Goal: Answer question/provide support

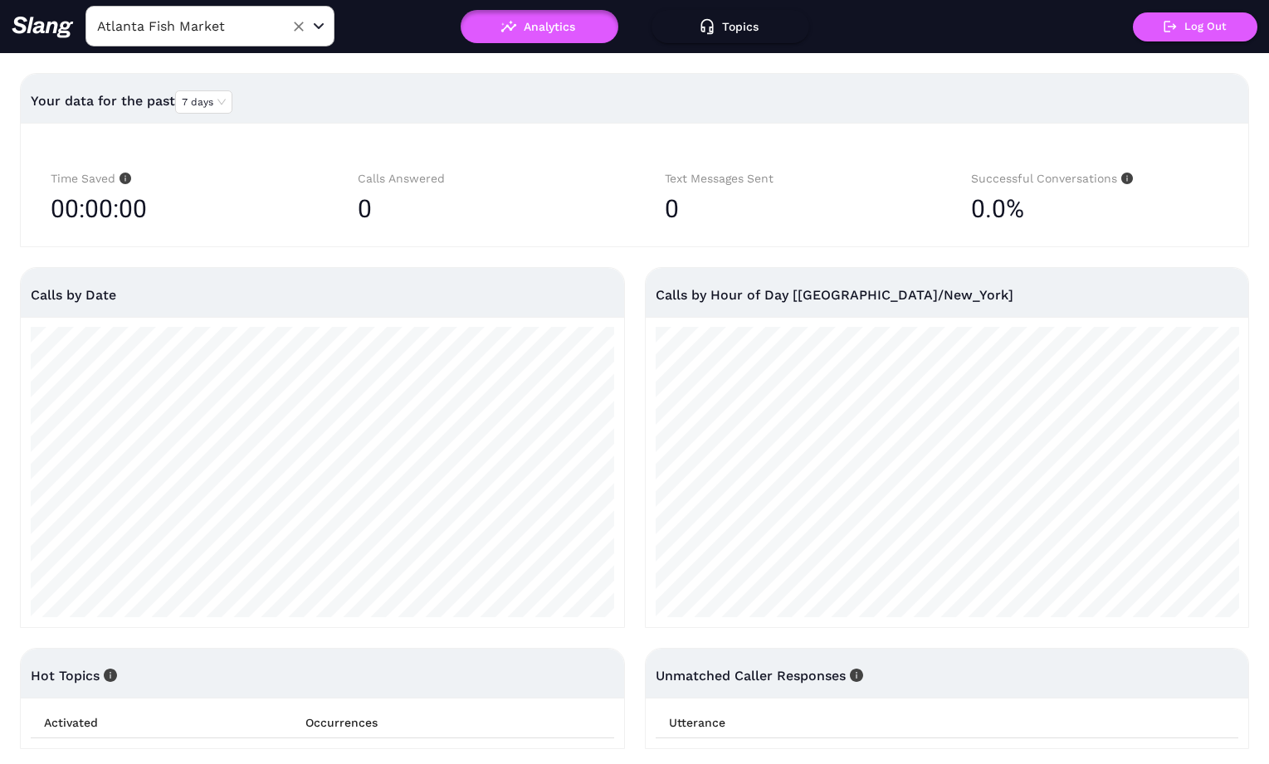
click at [212, 20] on input "Atlanta Fish Market" at bounding box center [184, 26] width 183 height 26
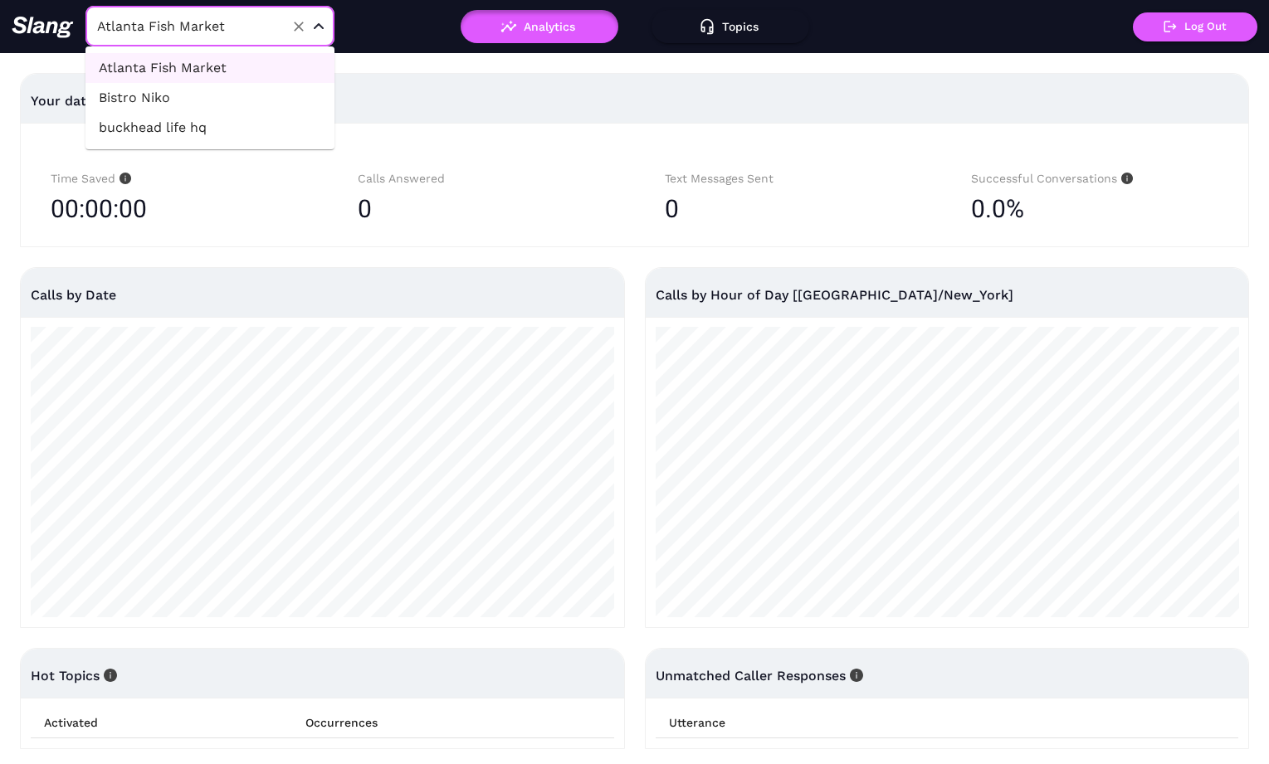
click at [251, 124] on li "buckhead life hq" at bounding box center [209, 128] width 249 height 30
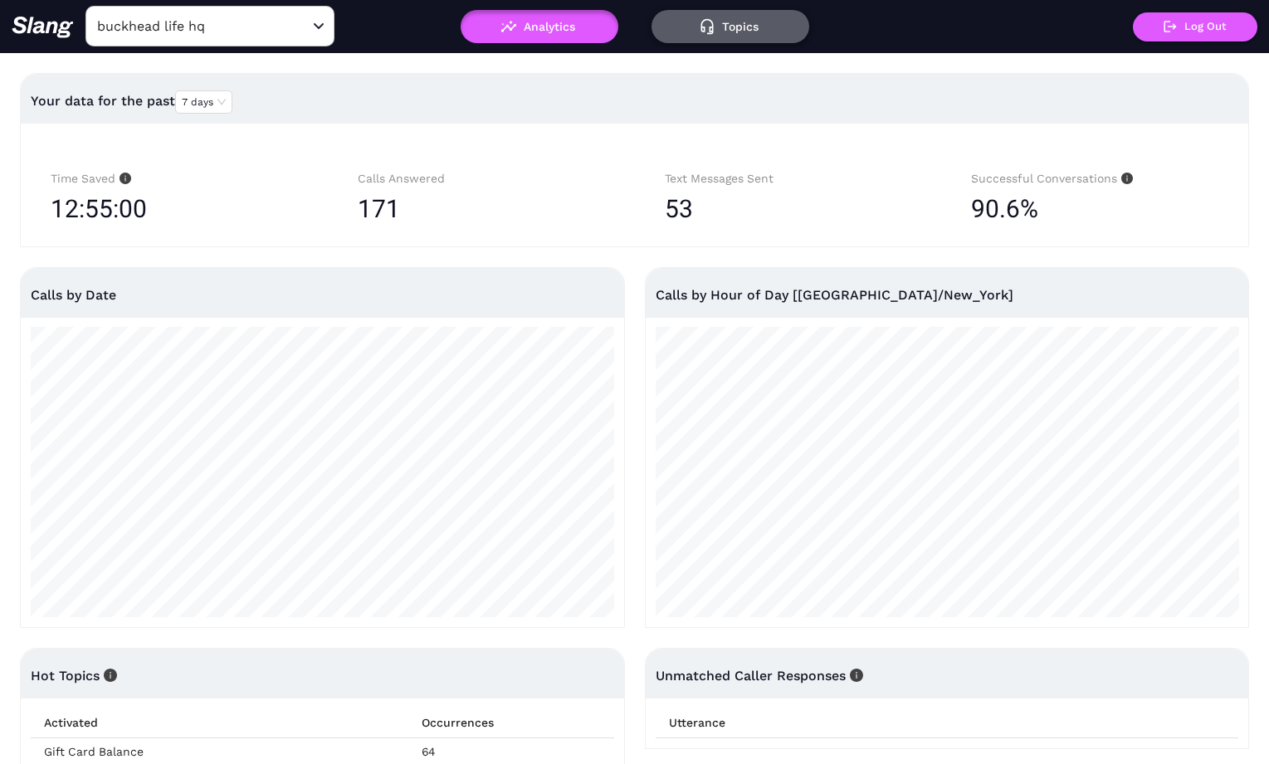
click at [699, 34] on icon "button" at bounding box center [707, 26] width 17 height 17
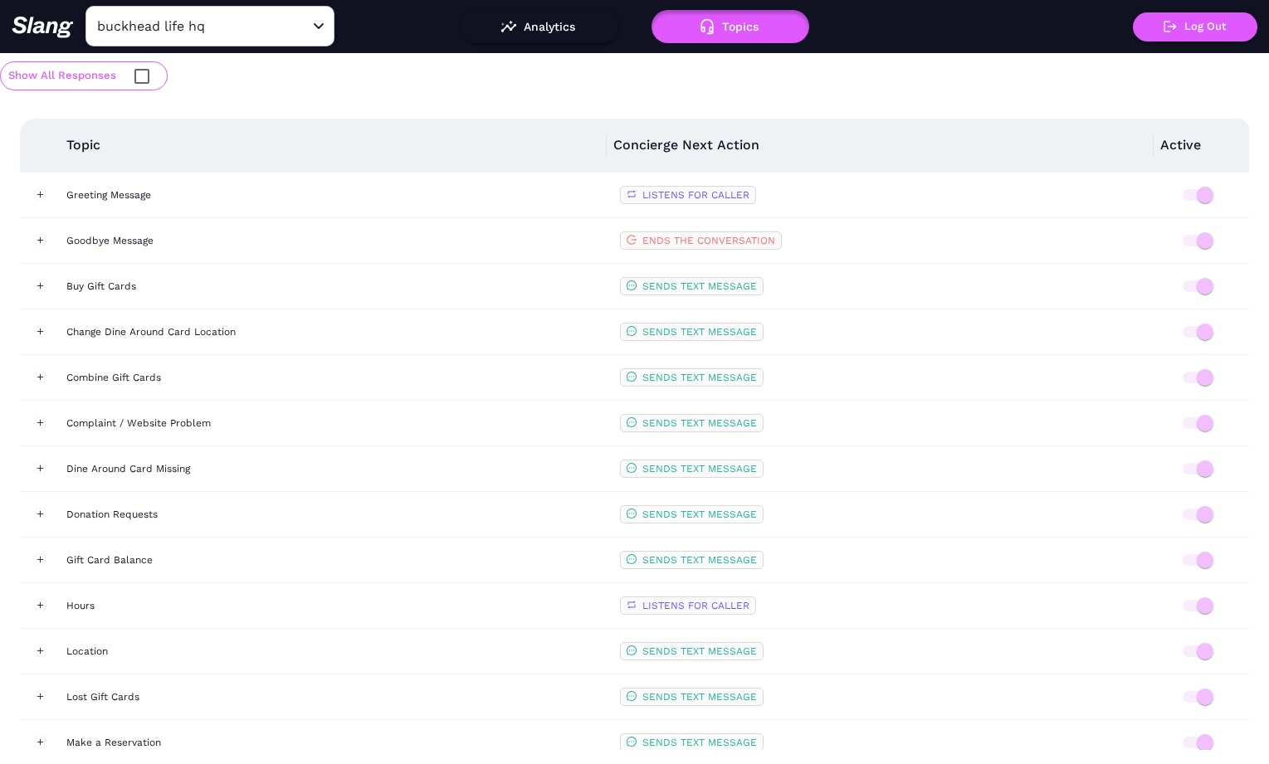
click at [115, 82] on button "Show All Responses" at bounding box center [84, 75] width 168 height 29
checkbox input "true"
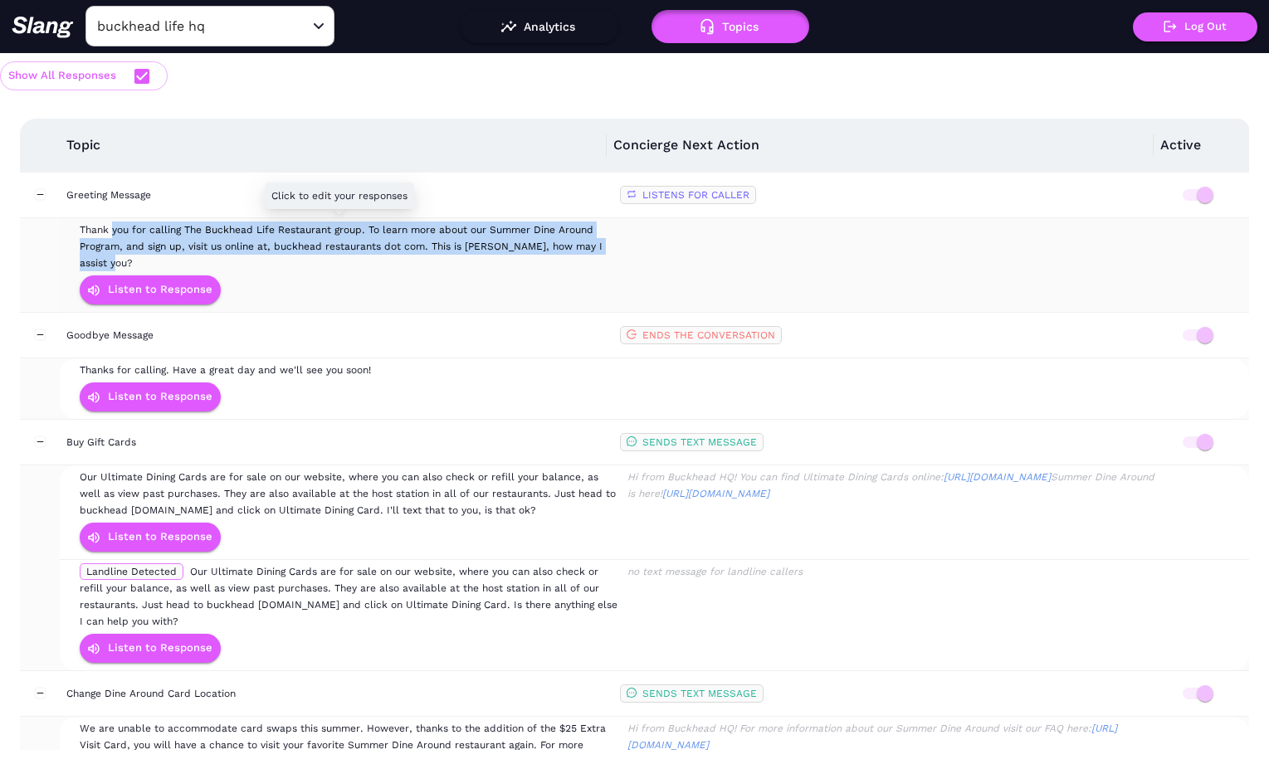
drag, startPoint x: 81, startPoint y: 227, endPoint x: 604, endPoint y: 249, distance: 524.2
click at [604, 249] on div "Thank you for calling The Buckhead Life Restaurant group. To learn more about o…" at bounding box center [349, 247] width 539 height 50
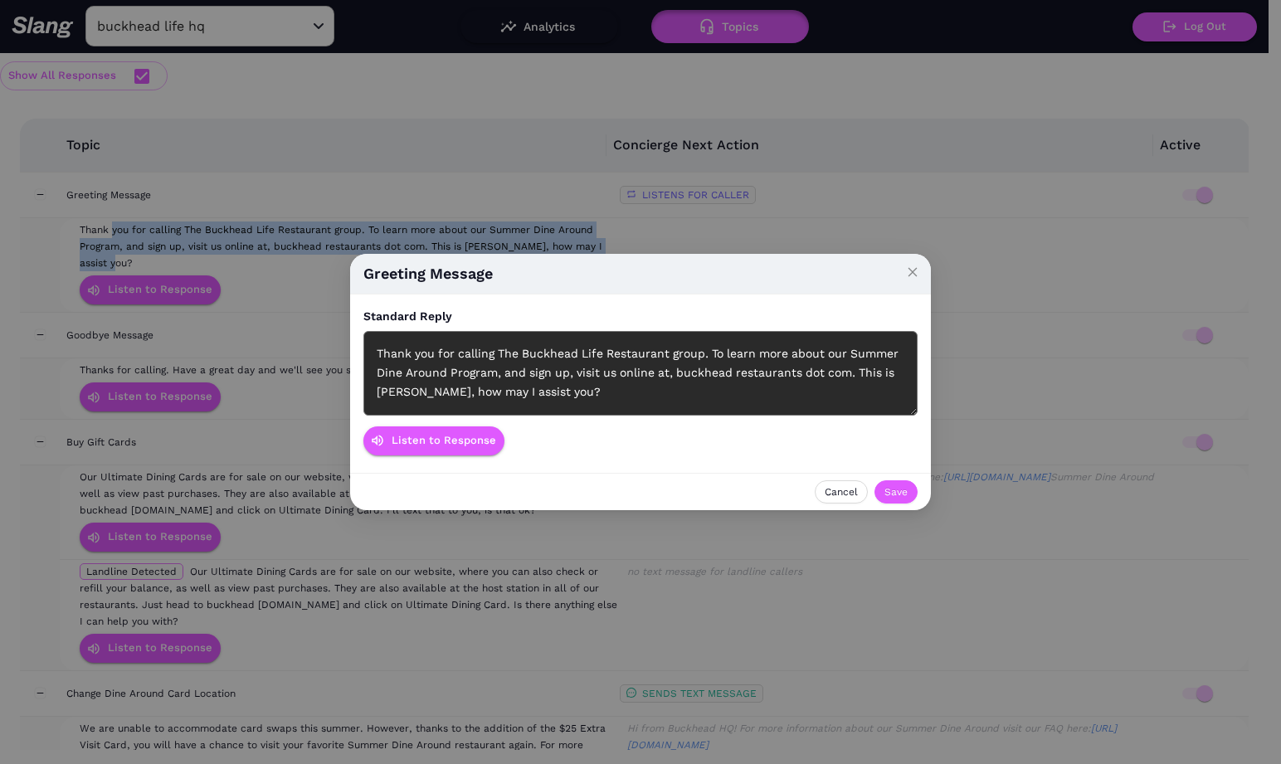
copy span "Thank you for calling The Buckhead Life Restaurant group. To learn more about o…"
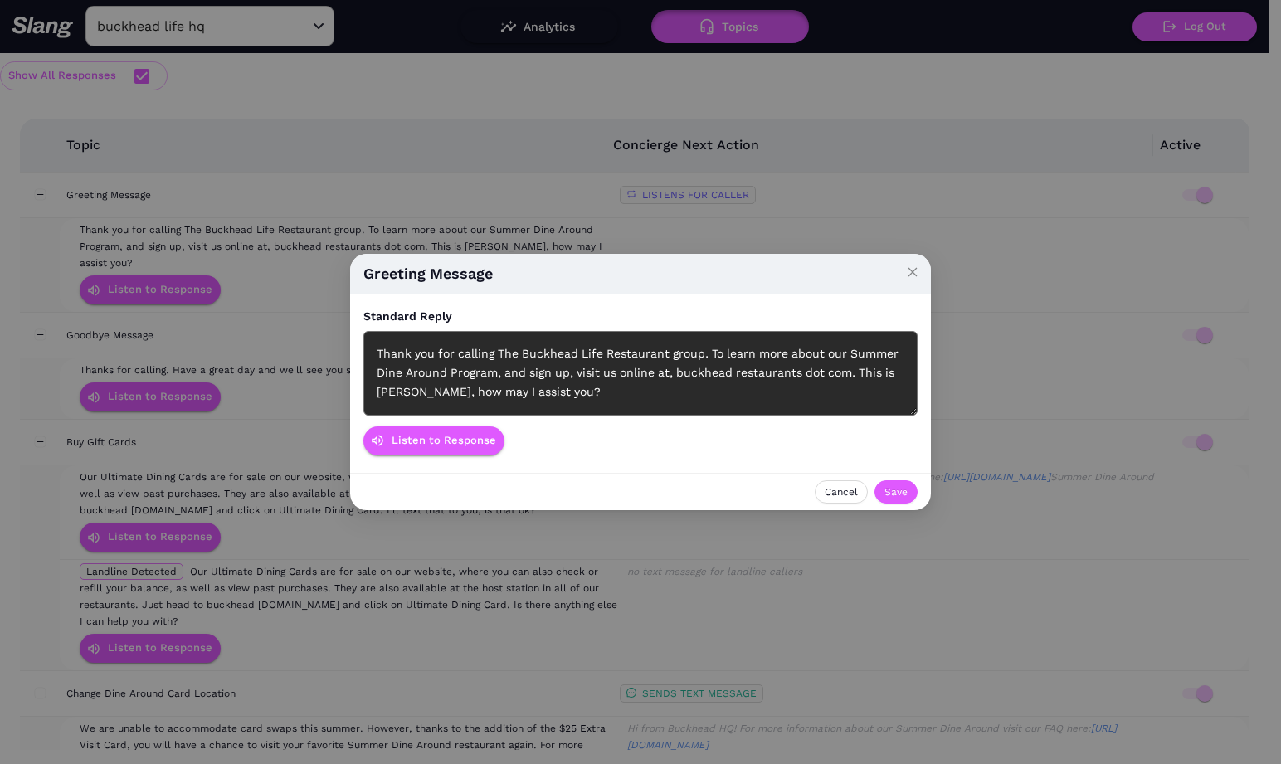
click at [275, 304] on div "Greeting Message Standard Reply Thank you for calling The Buckhead Life Restaur…" at bounding box center [640, 382] width 1281 height 764
click at [266, 339] on div "Greeting Message Standard Reply Thank you for calling The Buckhead Life Restaur…" at bounding box center [640, 382] width 1281 height 764
click at [895, 266] on span "Close" at bounding box center [913, 272] width 37 height 37
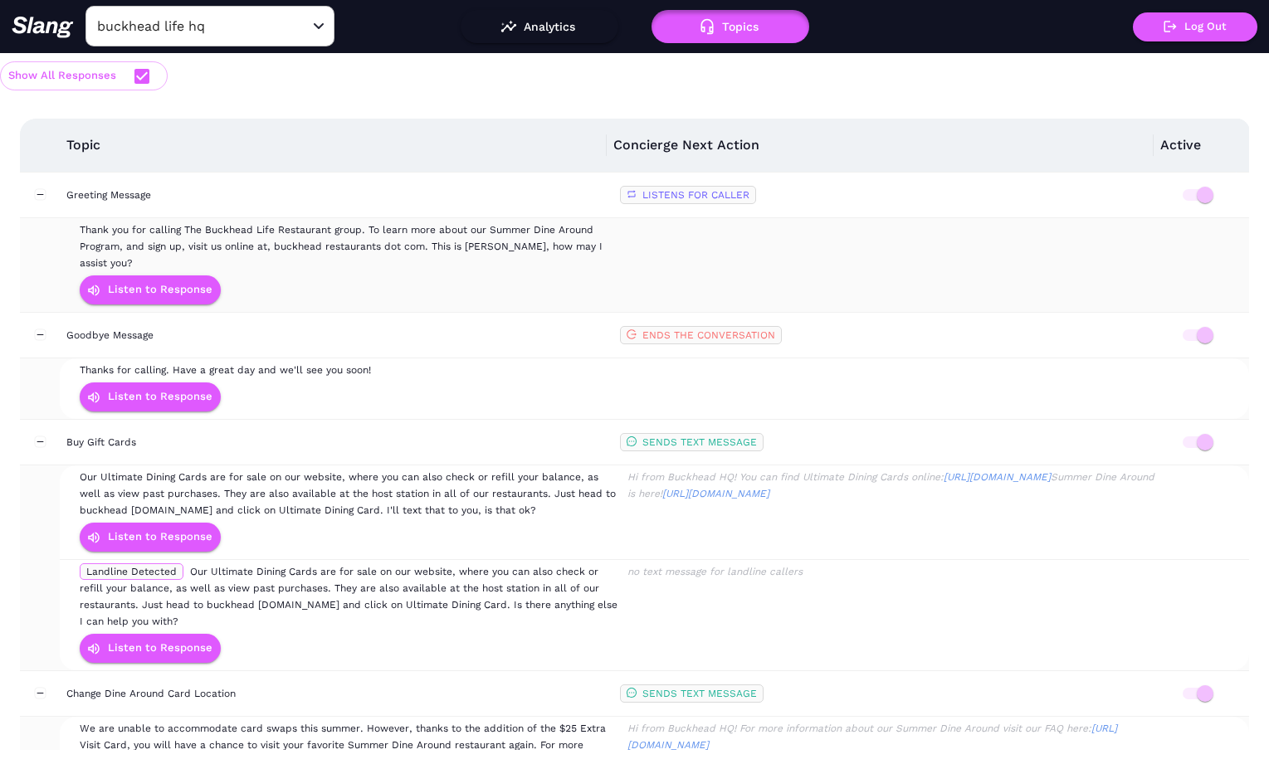
click at [927, 266] on td at bounding box center [894, 265] width 545 height 94
click at [339, 362] on div "Thanks for calling. Have a great day and we'll see you soon!" at bounding box center [349, 370] width 539 height 17
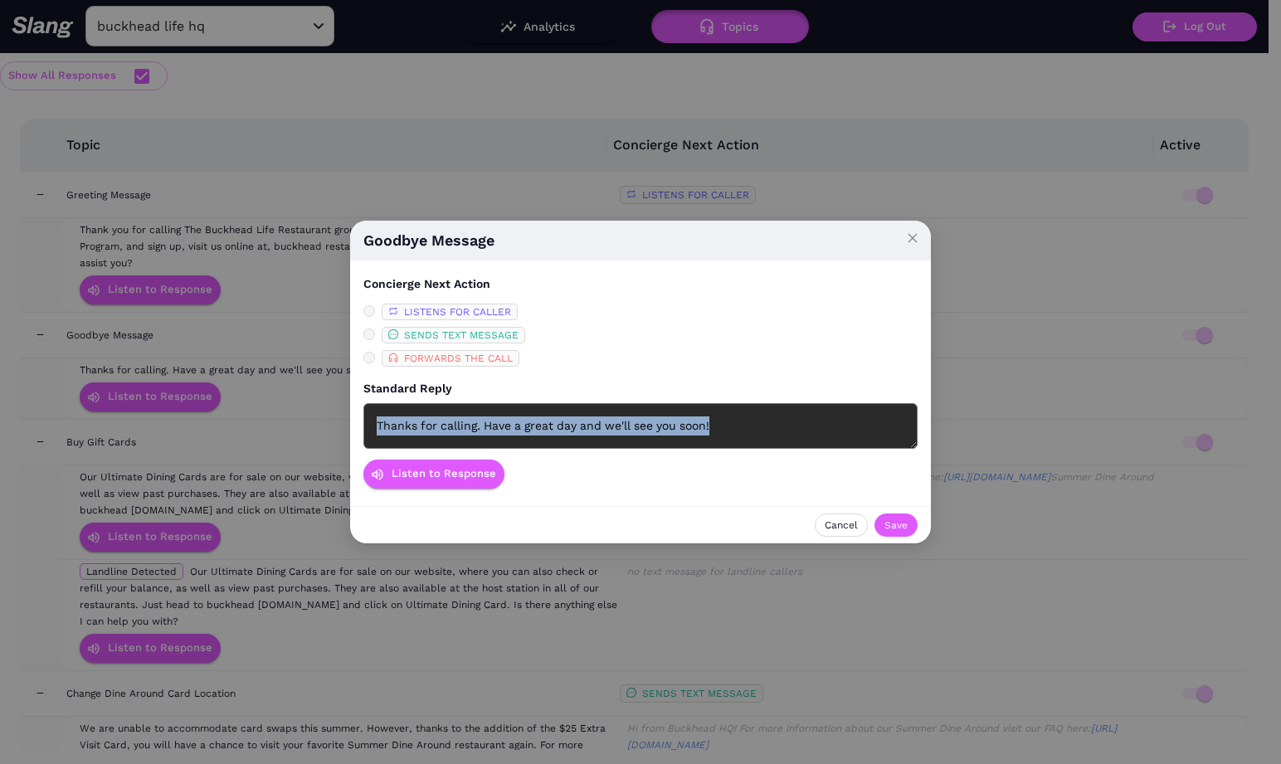
drag, startPoint x: 737, startPoint y: 435, endPoint x: 333, endPoint y: 422, distance: 404.4
click at [333, 422] on div "Goodbye Message Concierge Next Action LISTENS FOR CALLER SENDS TEXT MESSAGE FOR…" at bounding box center [640, 382] width 1281 height 764
copy div "Thanks for calling. Have a great day and we'll see you soon!"
click at [314, 333] on div "Goodbye Message Concierge Next Action LISTENS FOR CALLER SENDS TEXT MESSAGE FOR…" at bounding box center [640, 382] width 1281 height 764
click at [913, 243] on icon "close" at bounding box center [913, 238] width 12 height 12
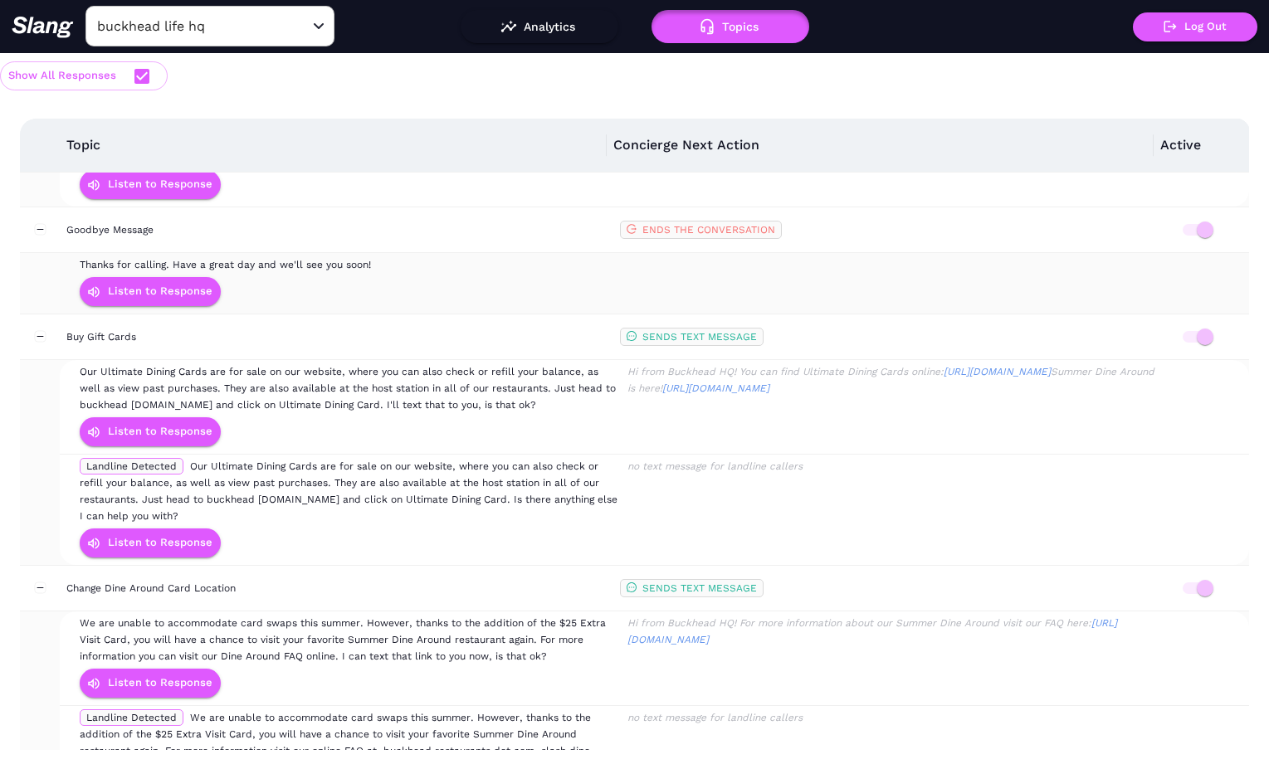
scroll to position [124, 0]
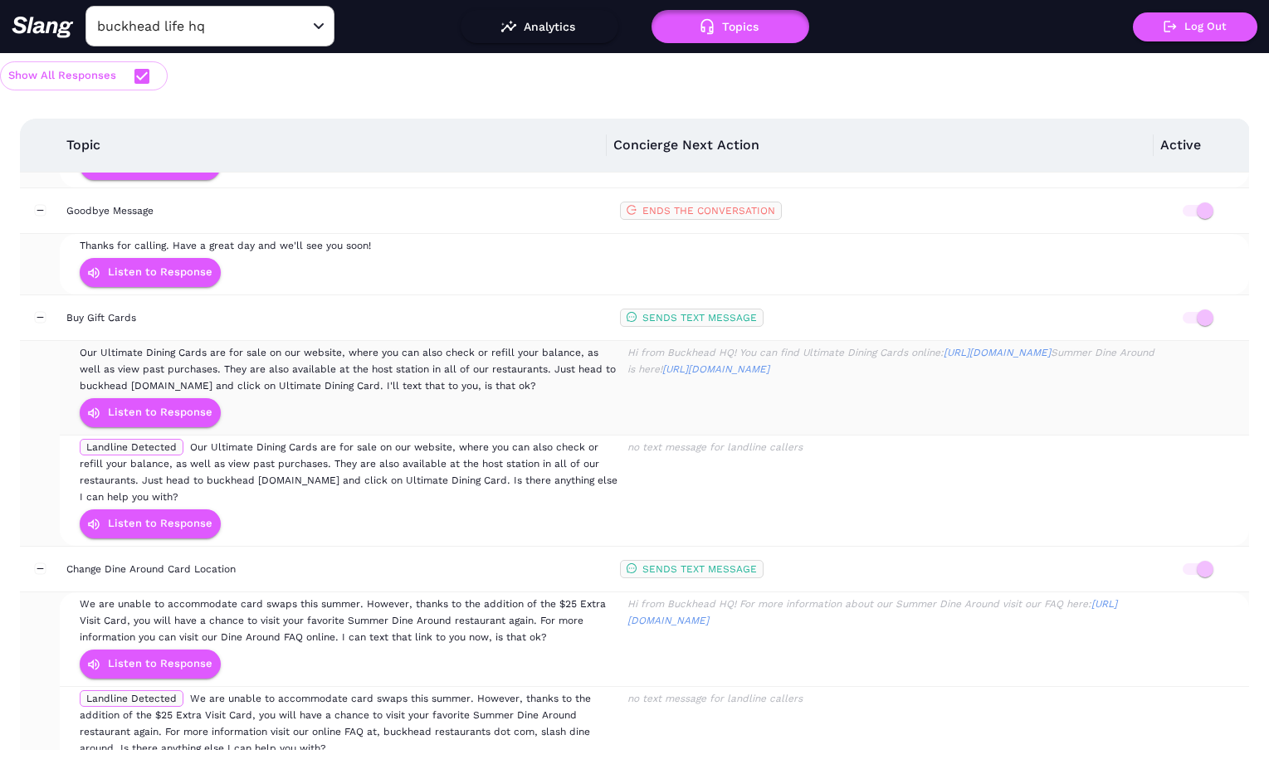
drag, startPoint x: 77, startPoint y: 329, endPoint x: 551, endPoint y: 377, distance: 476.3
click at [551, 377] on td "Our Ultimate Dining Cards are for sale on our website, where you can also check…" at bounding box center [348, 388] width 545 height 95
copy span "Our Ultimate Dining Cards are for sale on our website, where you can also check…"
drag, startPoint x: 615, startPoint y: 331, endPoint x: 903, endPoint y: 371, distance: 290.7
click at [903, 371] on td "Hi from Buckhead HQ! You can find Ultimate Dining Cards online: [URL][DOMAIN_NA…" at bounding box center [894, 388] width 545 height 95
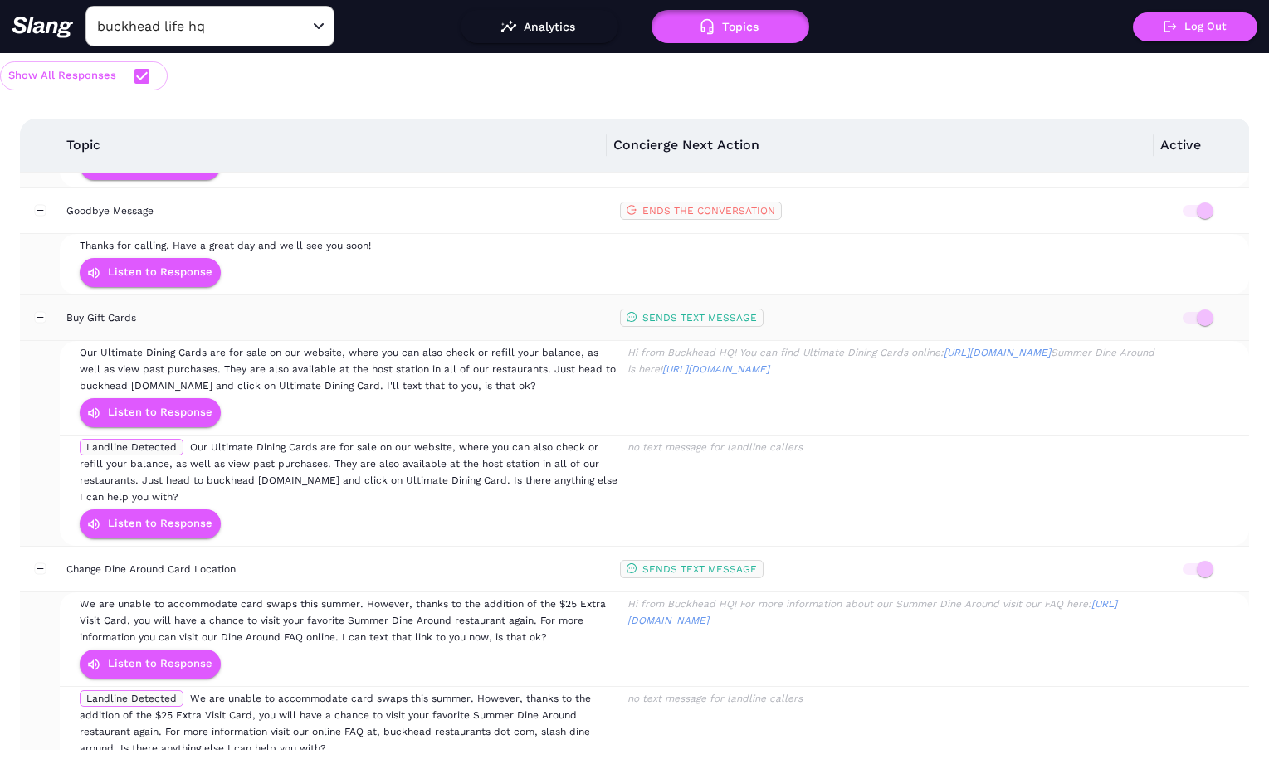
copy div "Hi from Buckhead HQ! You can find Ultimate Dining Cards online: [URL][DOMAIN_NA…"
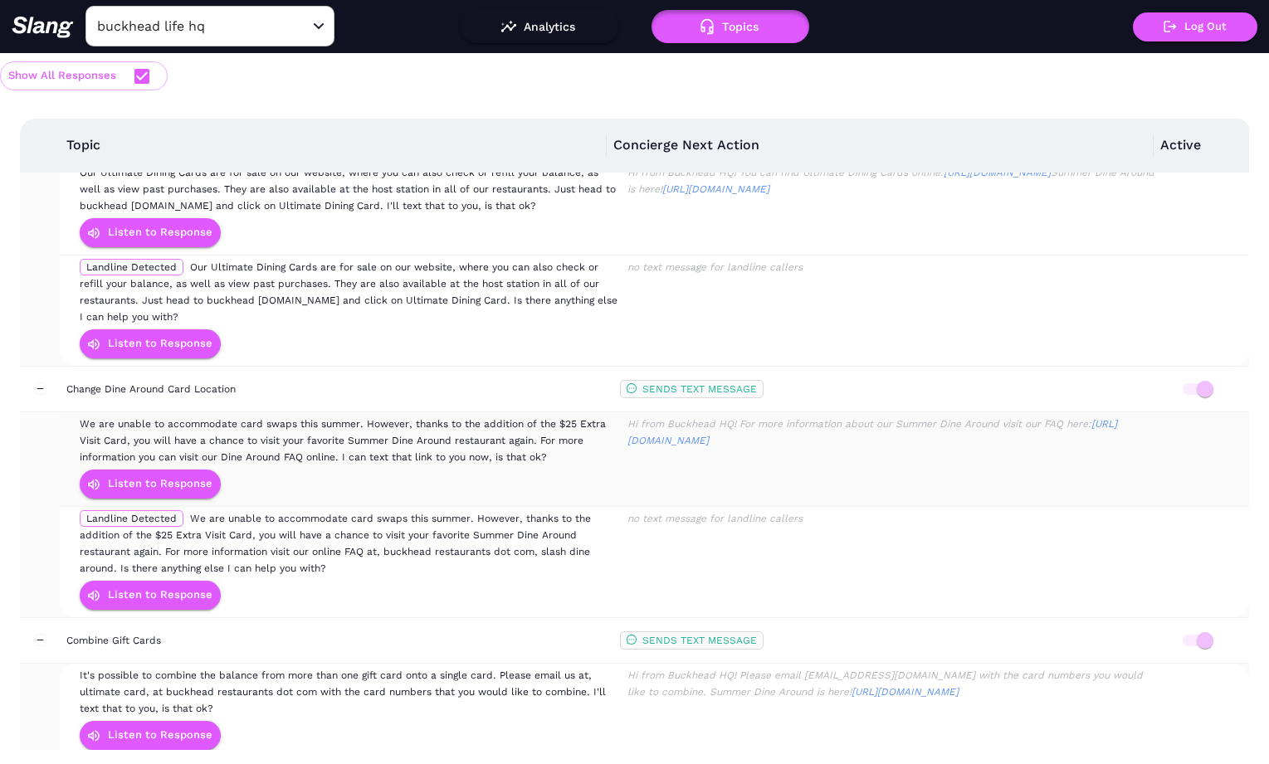
scroll to position [318, 0]
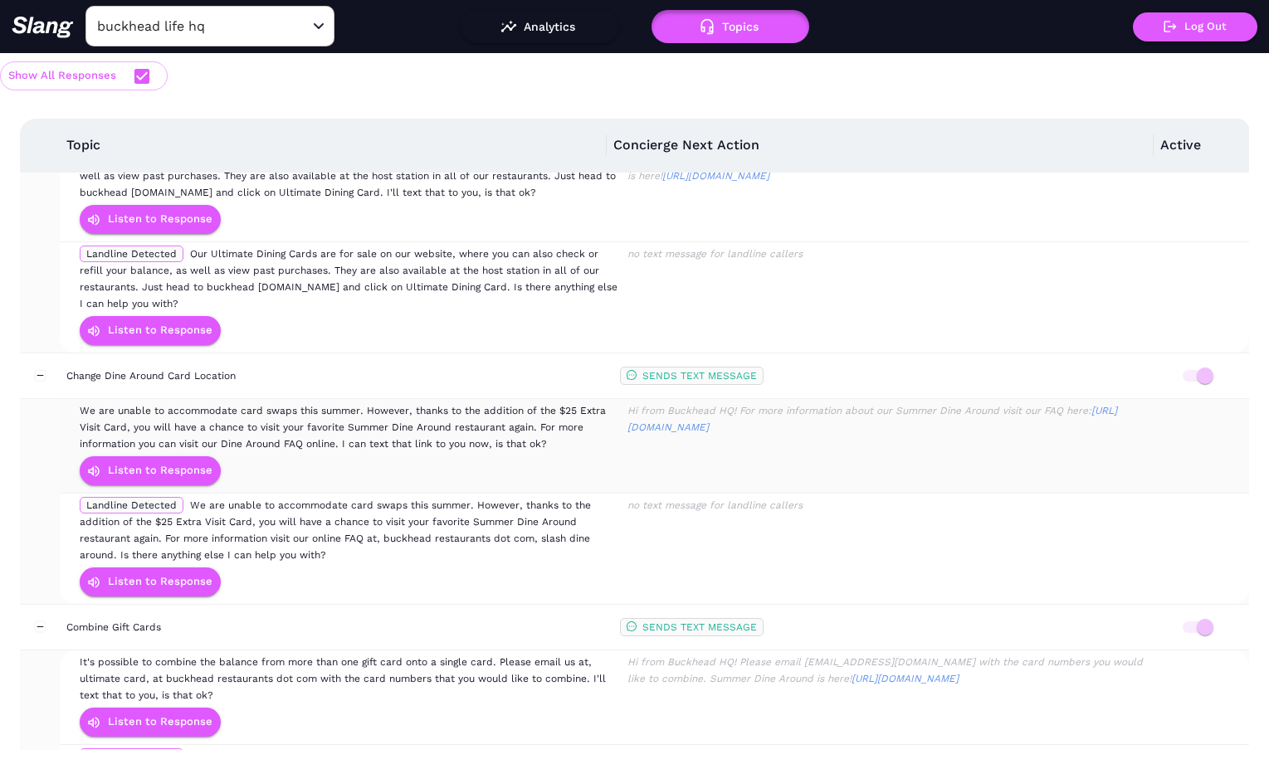
drag, startPoint x: 95, startPoint y: 396, endPoint x: 564, endPoint y: 432, distance: 470.3
click at [564, 432] on div "We are unable to accommodate card swaps this summer. However, thanks to the add…" at bounding box center [349, 428] width 539 height 50
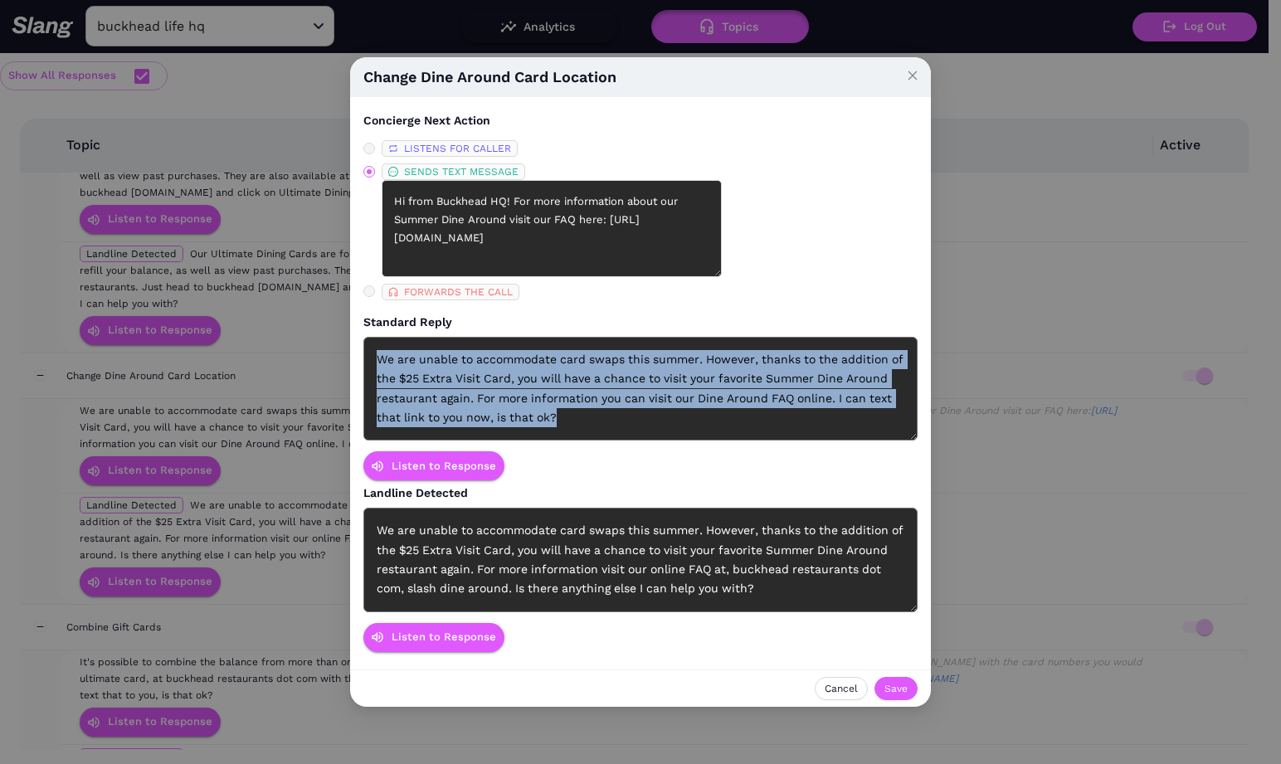
drag, startPoint x: 583, startPoint y: 432, endPoint x: 327, endPoint y: 339, distance: 273.1
click at [327, 339] on div "Change Dine Around Card Location Concierge Next Action LISTENS FOR CALLER SENDS…" at bounding box center [640, 382] width 1281 height 764
copy div "We are unable to accommodate card swaps this summer. However, thanks to the add…"
click at [908, 76] on icon "close" at bounding box center [913, 76] width 12 height 12
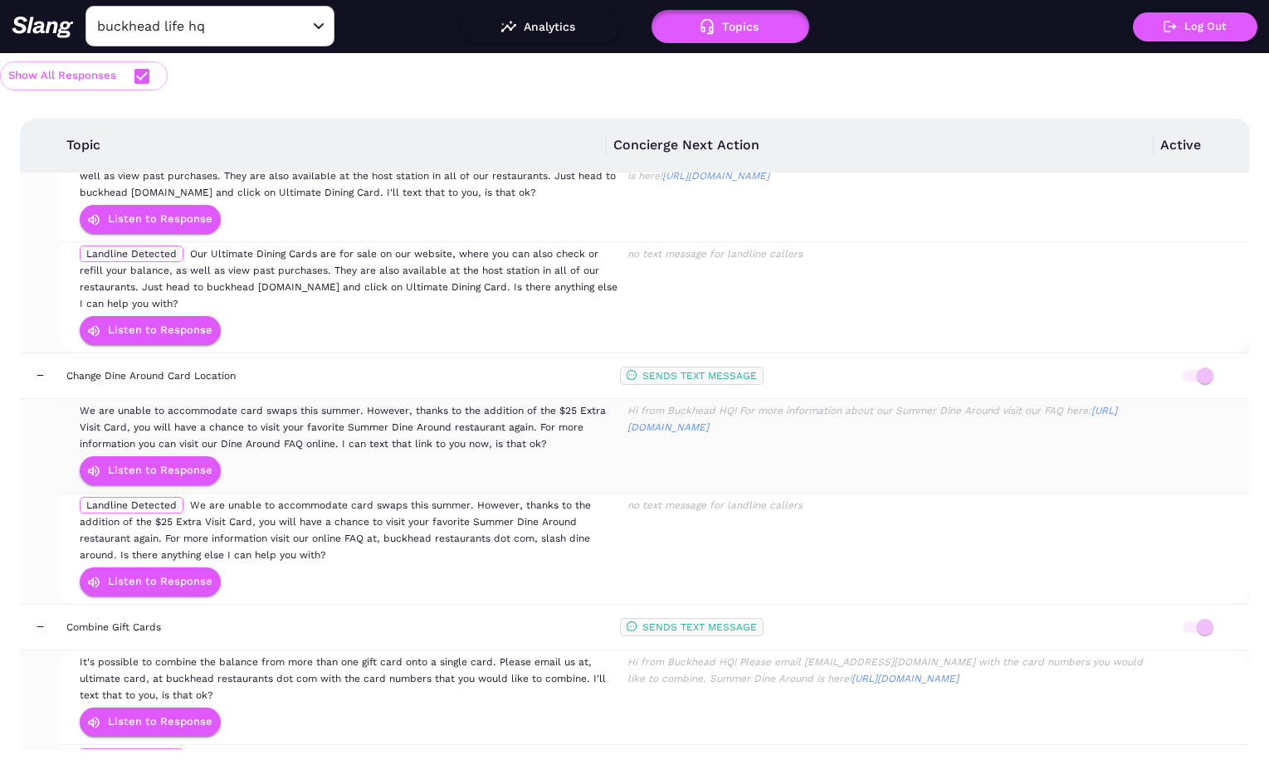
drag, startPoint x: 838, startPoint y: 414, endPoint x: 617, endPoint y: 383, distance: 222.9
click at [622, 399] on td "Hi from Buckhead HQ! For more information about our Summer Dine Around visit ou…" at bounding box center [894, 446] width 545 height 95
copy div "Hi from Buckhead HQ! For more information about our Summer Dine Around visit ou…"
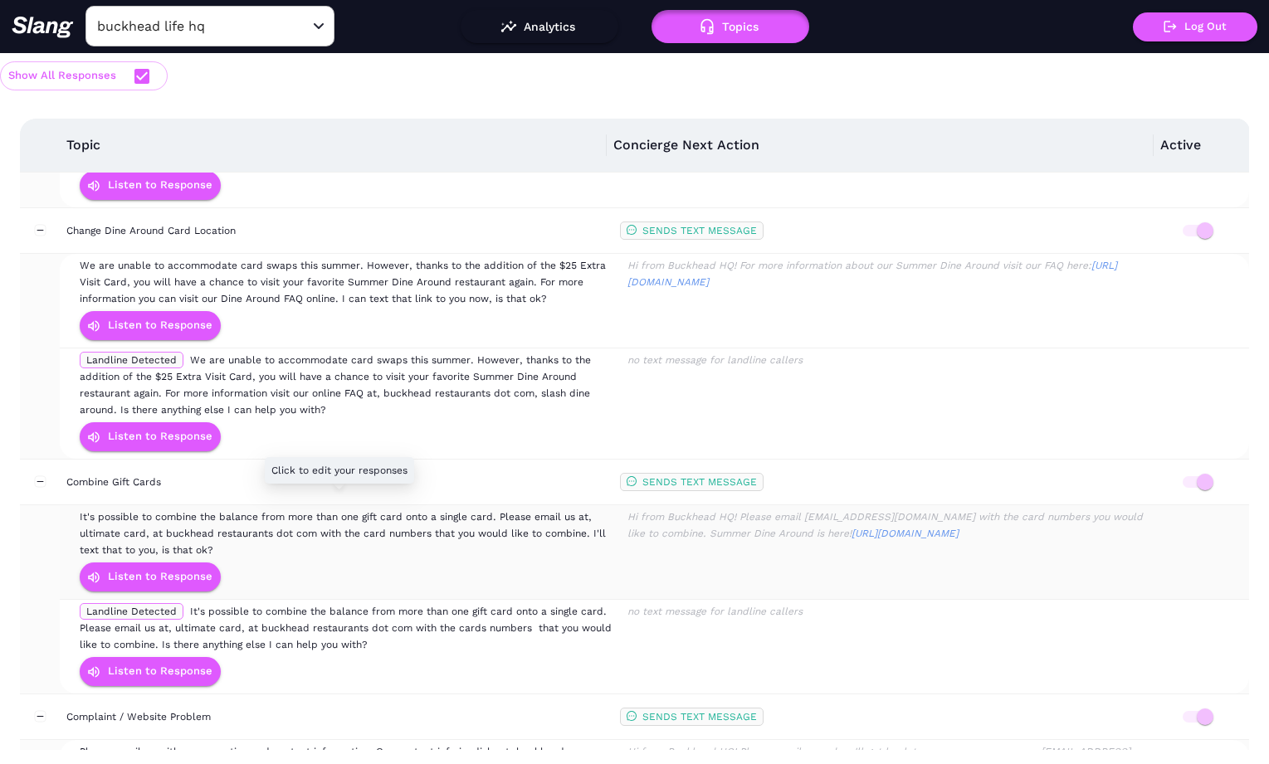
scroll to position [488, 0]
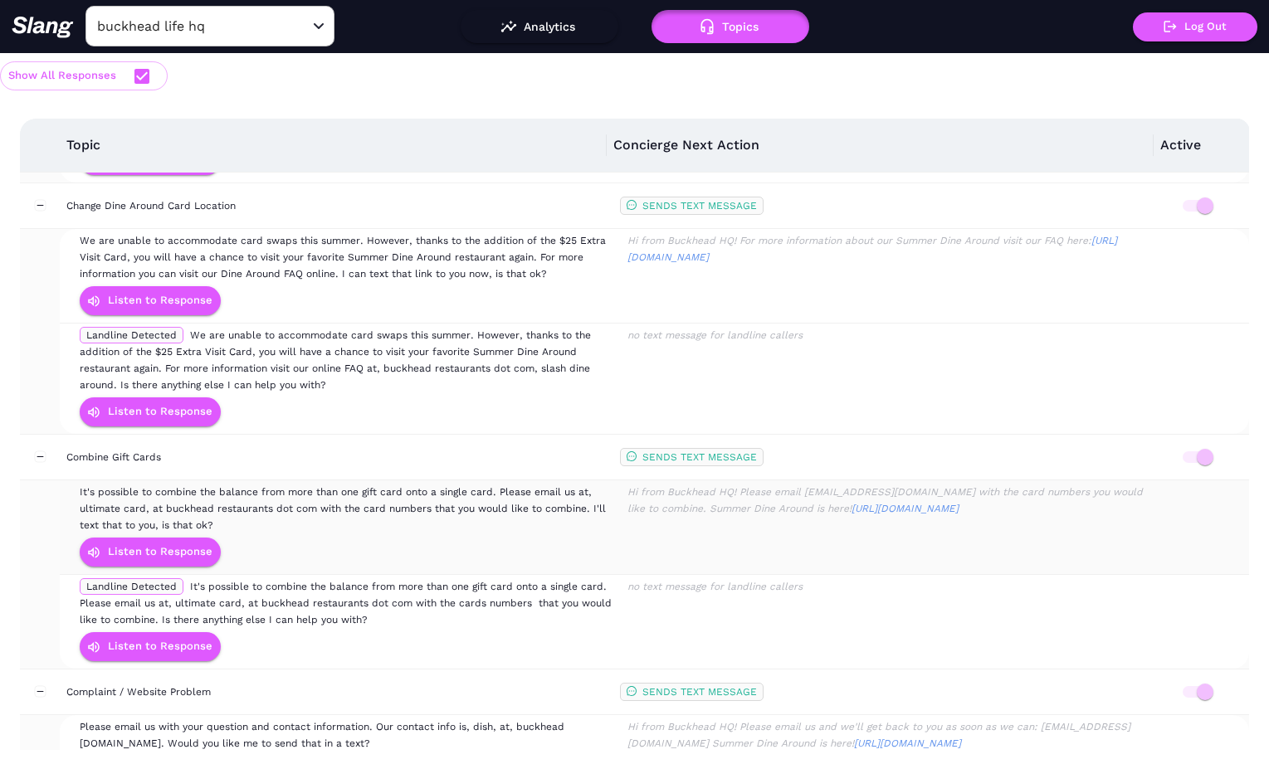
drag, startPoint x: 68, startPoint y: 471, endPoint x: 291, endPoint y: 508, distance: 226.2
click at [291, 508] on tr "It's possible to combine the balance from more than one gift card onto a single…" at bounding box center [654, 528] width 1189 height 95
click at [477, 511] on div "It's possible to combine the balance from more than one gift card onto a single…" at bounding box center [349, 509] width 539 height 50
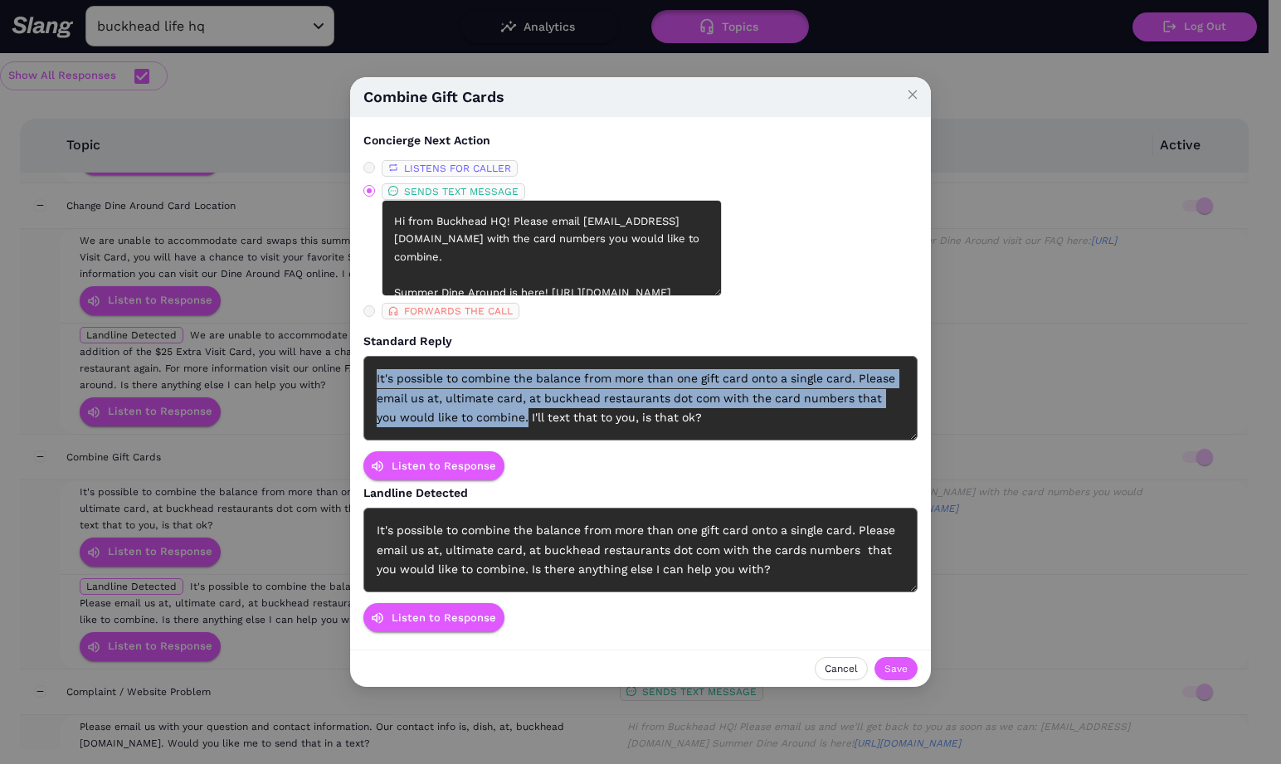
drag, startPoint x: 375, startPoint y: 379, endPoint x: 506, endPoint y: 423, distance: 138.3
click at [506, 423] on div "It's possible to combine the balance from more than one gift card onto a single…" at bounding box center [641, 398] width 554 height 85
copy div "It's possible to combine the balance from more than one gift card onto a single…"
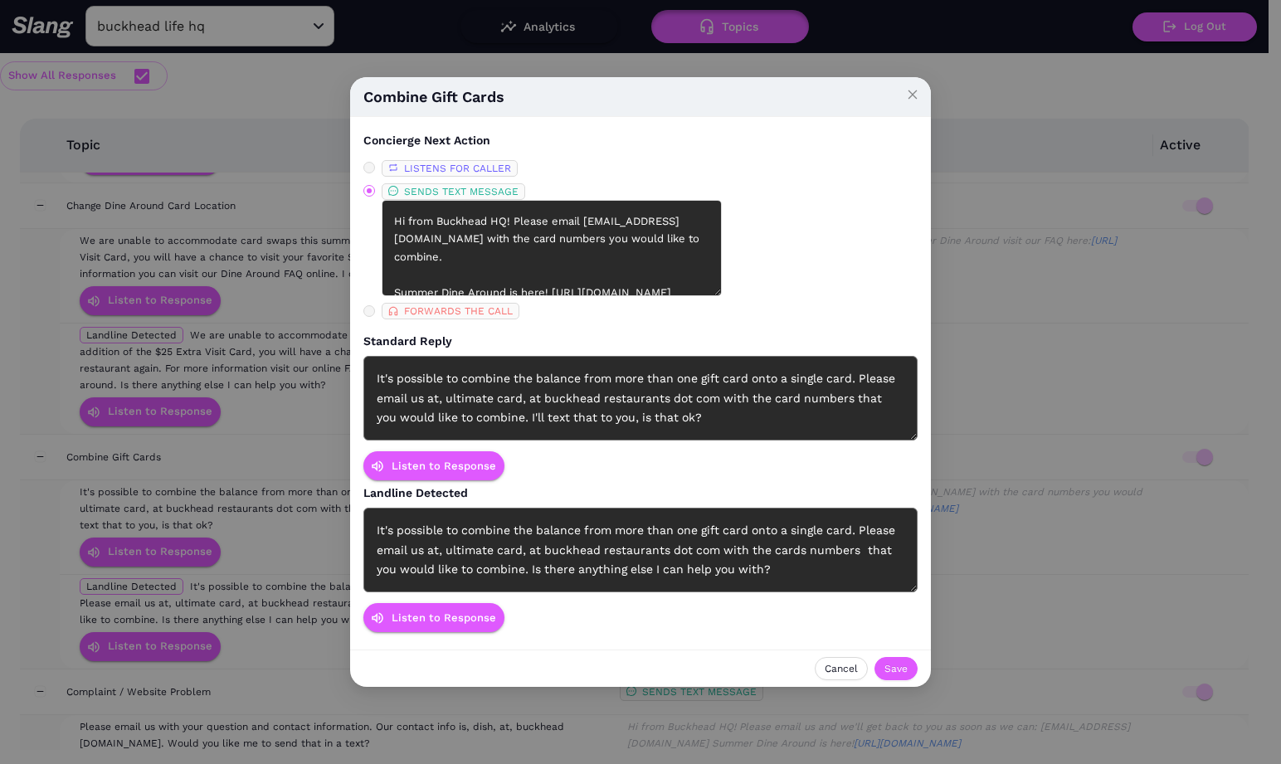
click at [305, 493] on div "Combine Gift Cards Concierge Next Action LISTENS FOR CALLER SENDS TEXT MESSAGE …" at bounding box center [640, 382] width 1281 height 764
click at [305, 492] on div "Combine Gift Cards Concierge Next Action LISTENS FOR CALLER SENDS TEXT MESSAGE …" at bounding box center [640, 382] width 1281 height 764
drag, startPoint x: 910, startPoint y: 83, endPoint x: 882, endPoint y: 125, distance: 50.9
click at [910, 83] on span "Close" at bounding box center [913, 95] width 37 height 37
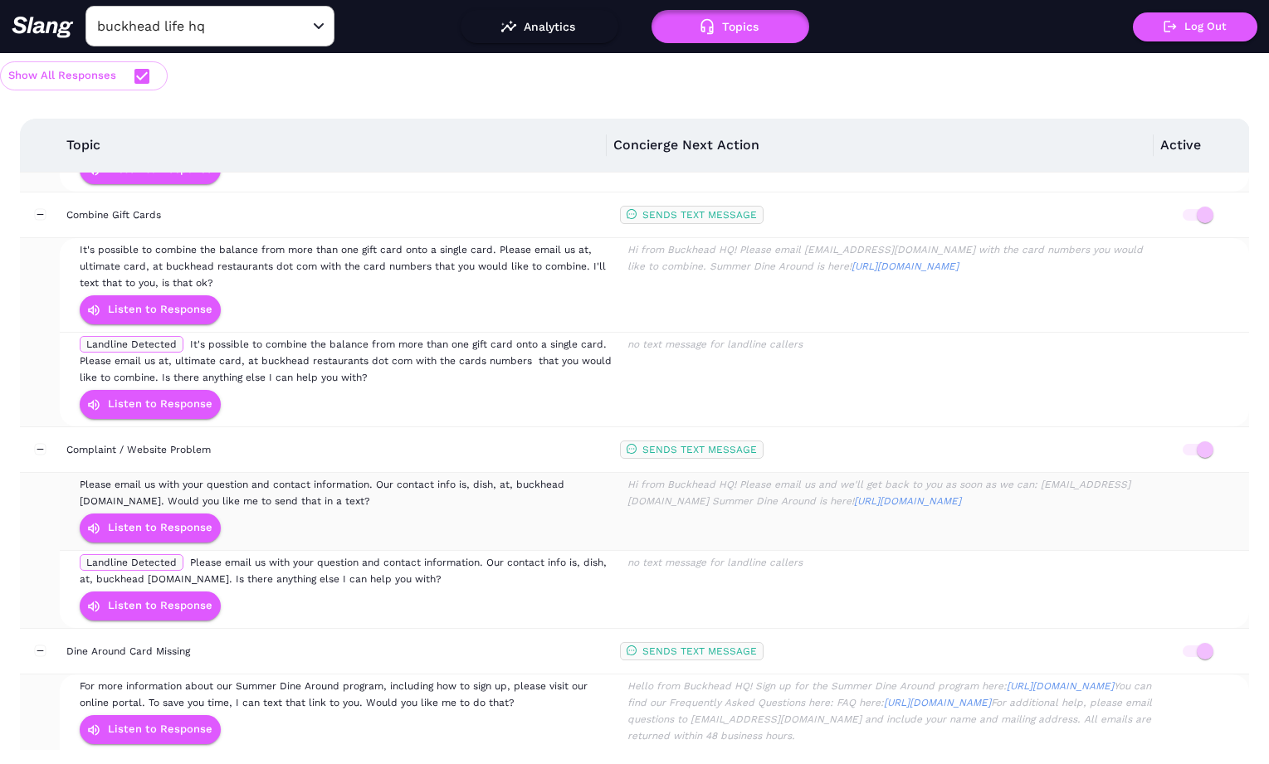
scroll to position [732, 0]
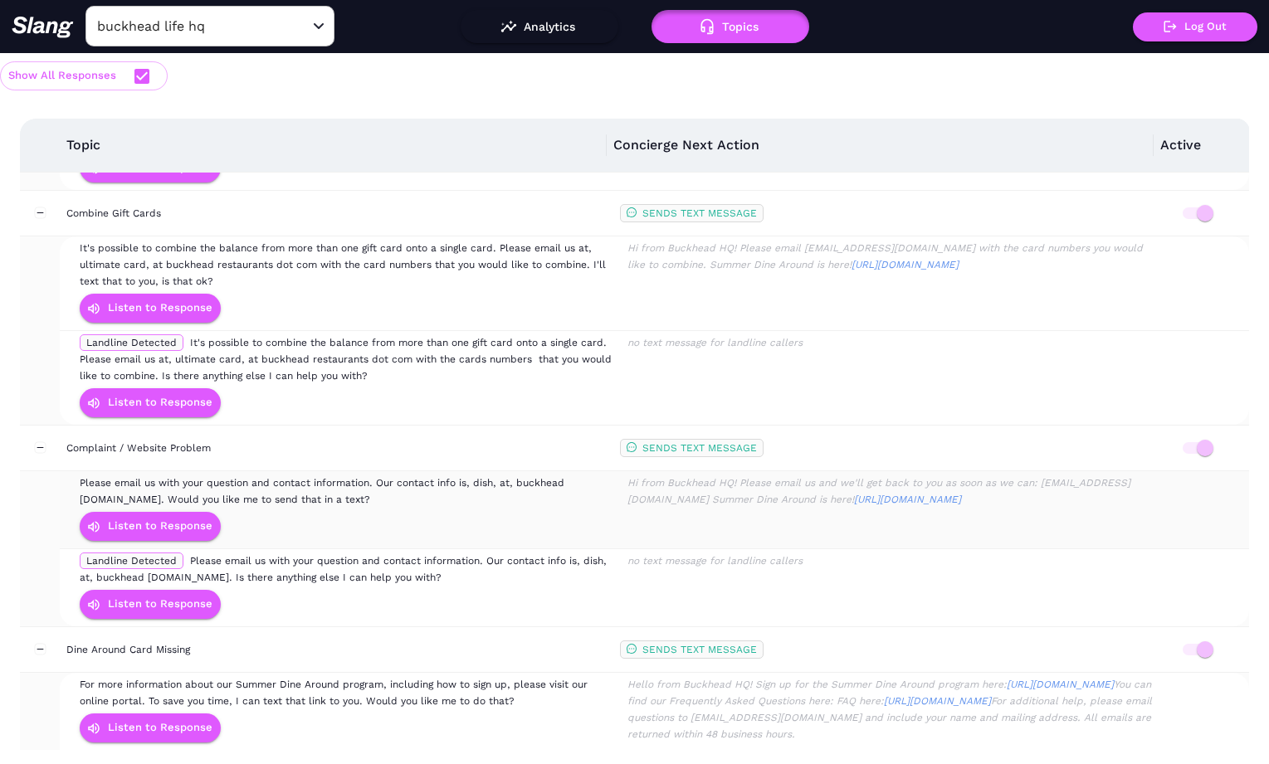
drag, startPoint x: 368, startPoint y: 490, endPoint x: 69, endPoint y: 471, distance: 299.4
click at [69, 471] on tr "Please email us with your question and contact information. Our contact info is…" at bounding box center [654, 510] width 1189 height 78
copy tr "Please email us with your question and contact information. Our contact info is…"
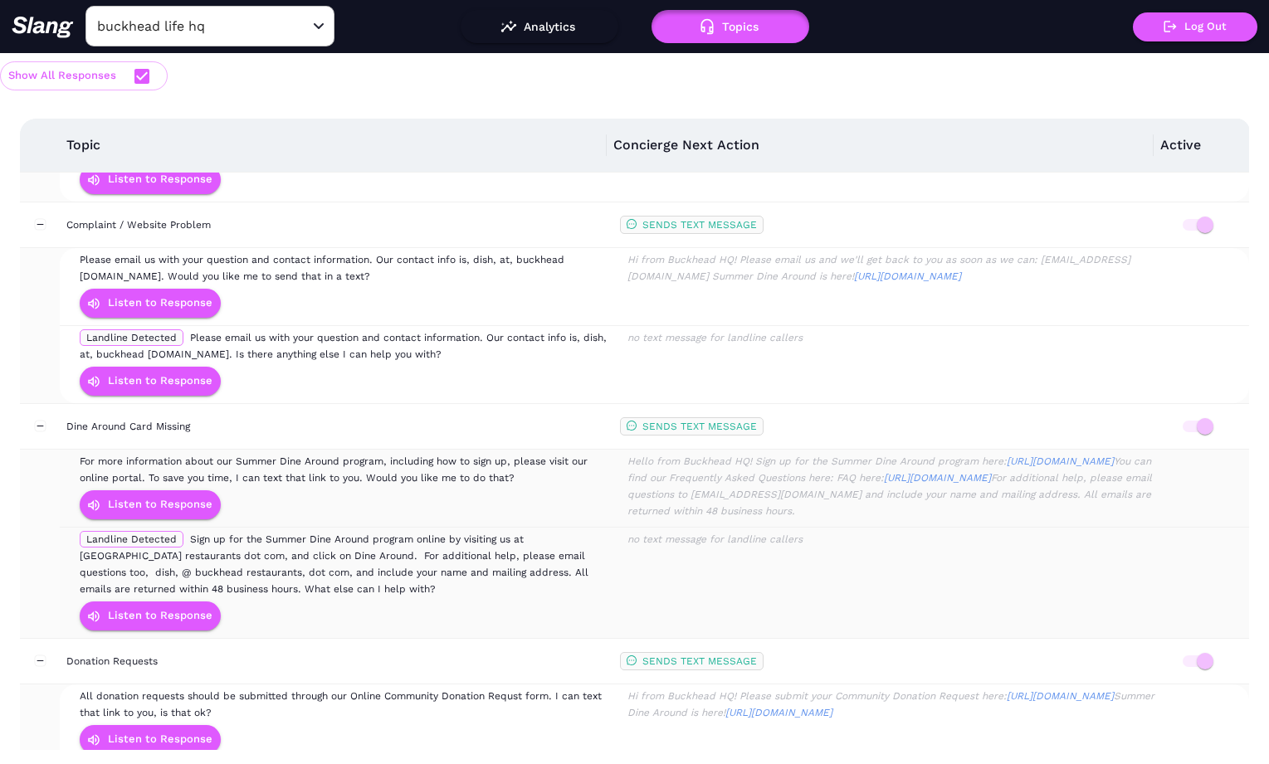
scroll to position [1008, 0]
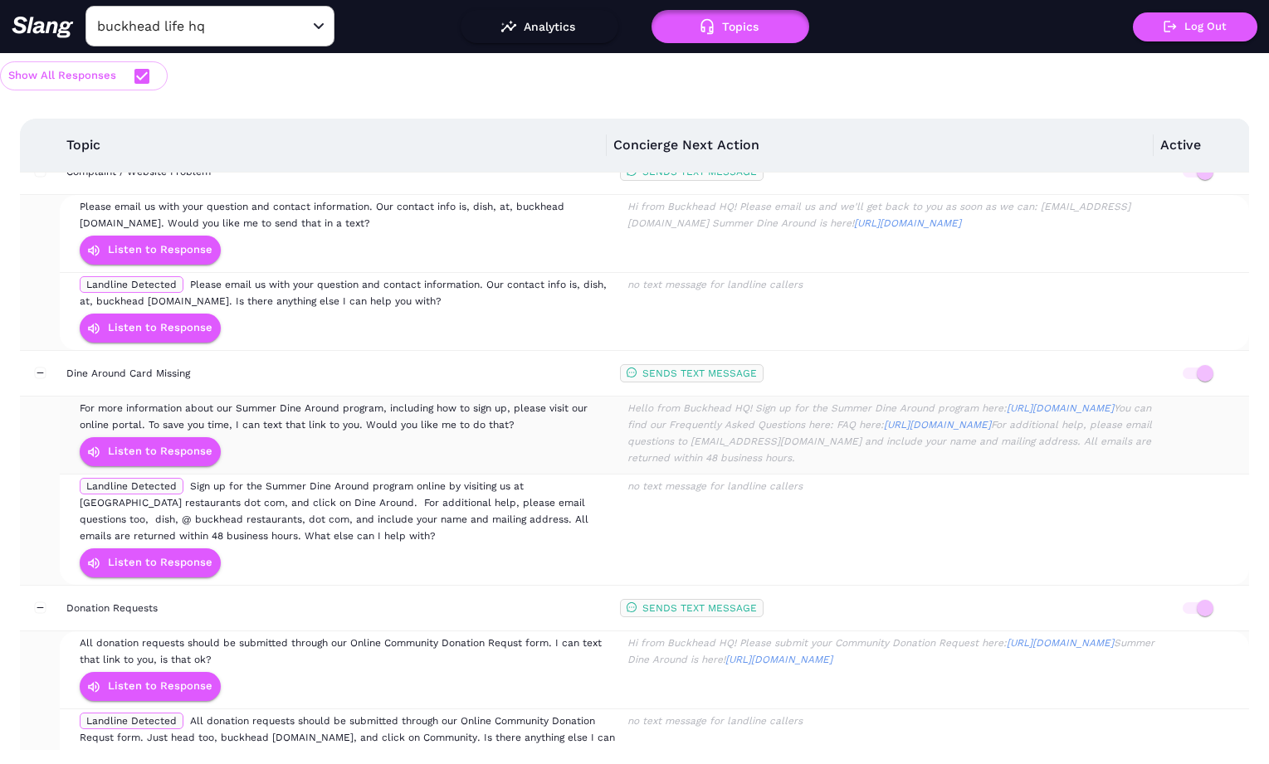
click at [351, 404] on span "For more information about our Summer Dine Around program, including how to sig…" at bounding box center [334, 417] width 508 height 28
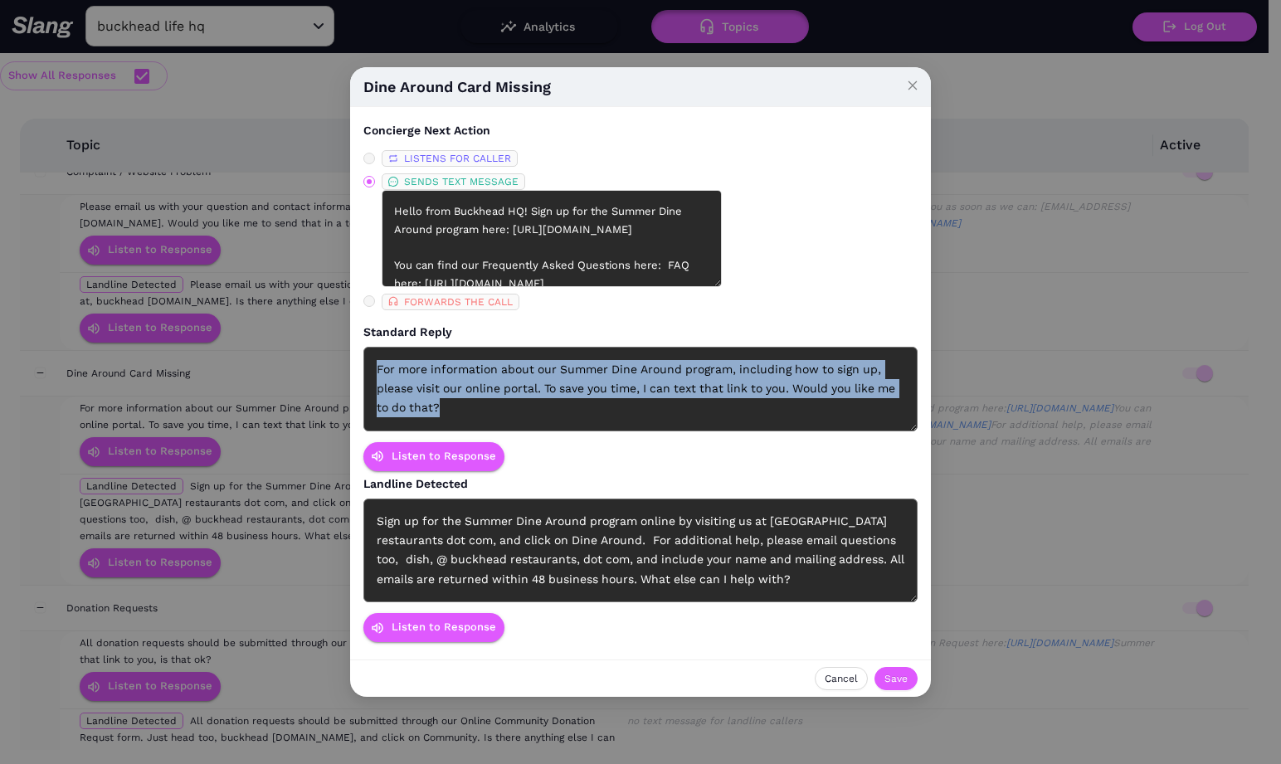
drag, startPoint x: 482, startPoint y: 412, endPoint x: 372, endPoint y: 353, distance: 125.5
click at [372, 353] on div "For more information about our Summer Dine Around program, including how to sig…" at bounding box center [641, 389] width 554 height 85
copy div "For more information about our Summer Dine Around program, including how to sig…"
click at [915, 80] on icon "close" at bounding box center [913, 86] width 12 height 12
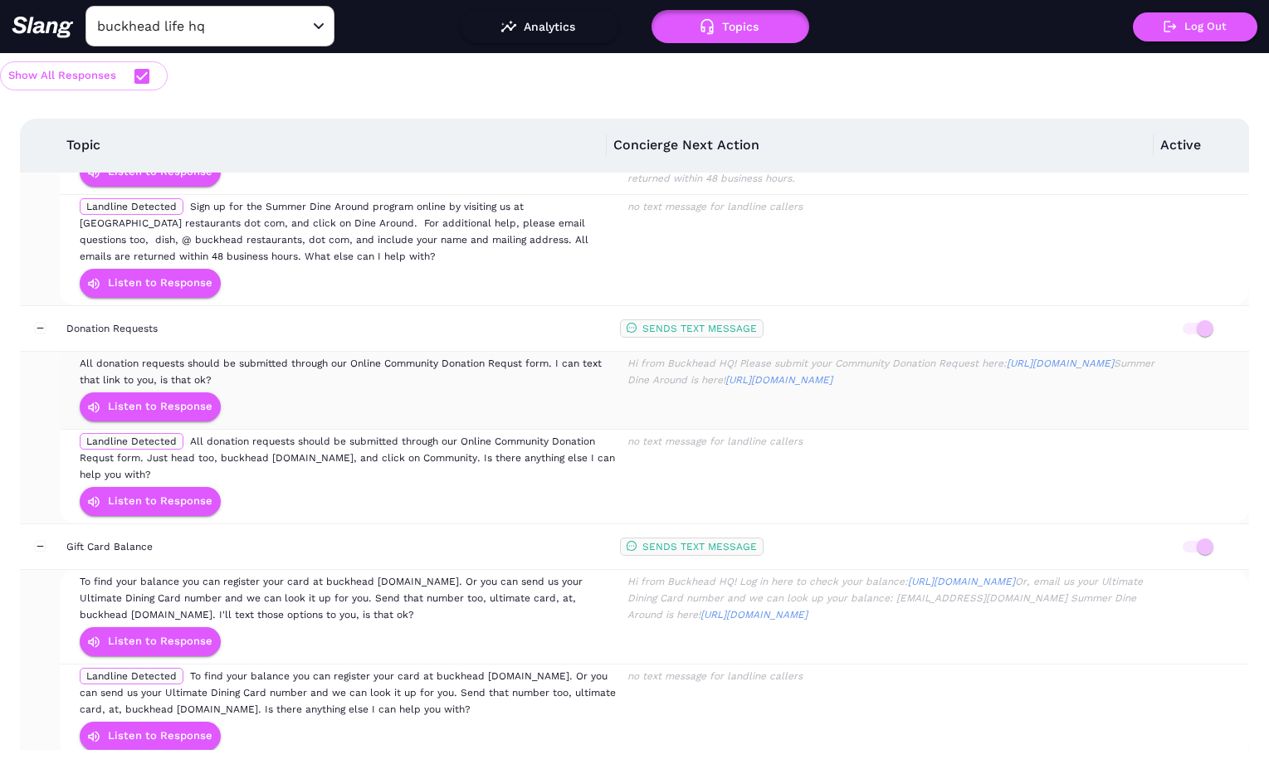
scroll to position [1291, 0]
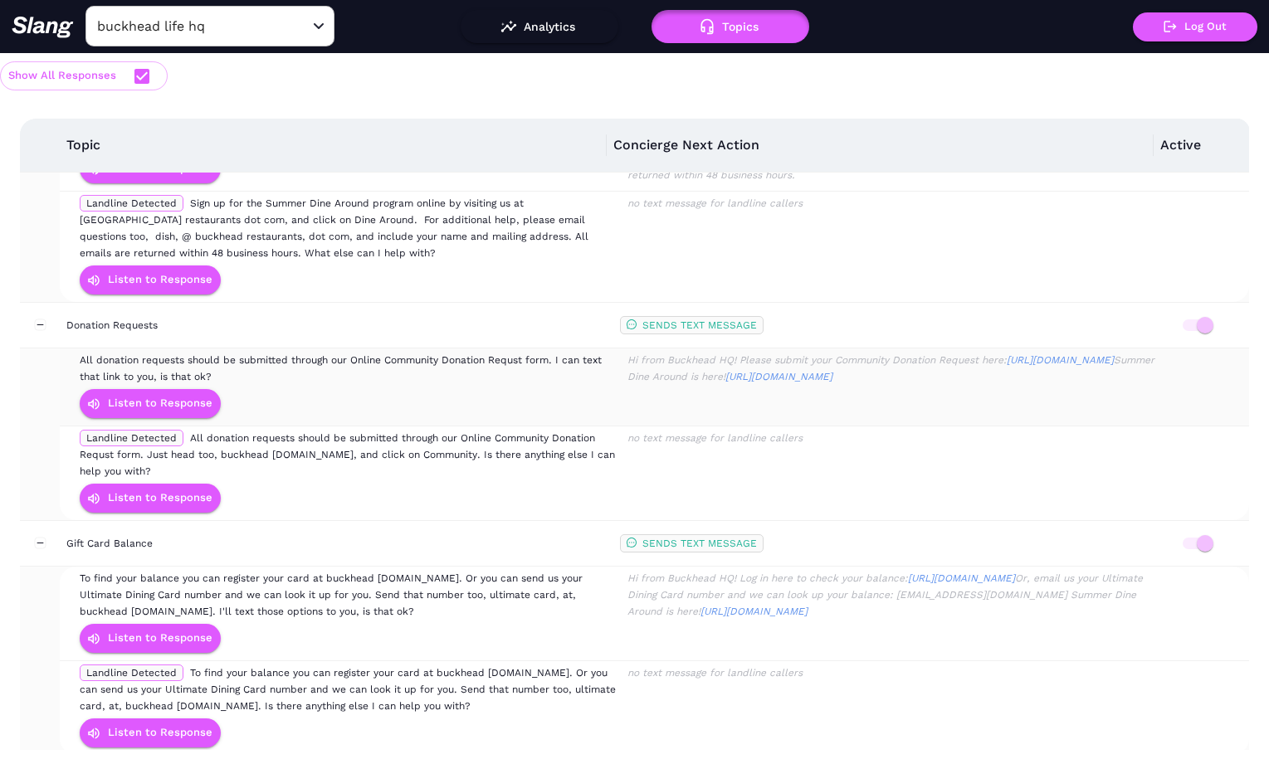
drag, startPoint x: 225, startPoint y: 365, endPoint x: 62, endPoint y: 343, distance: 164.2
click at [62, 349] on tr "All donation requests should be submitted through our Online Community Donation…" at bounding box center [654, 388] width 1189 height 78
copy tr "All donation requests should be submitted through our Online Community Donation…"
click at [799, 376] on div "Hi from Buckhead HQ! Please submit your Community Donation Request here: [URL][…" at bounding box center [894, 368] width 539 height 33
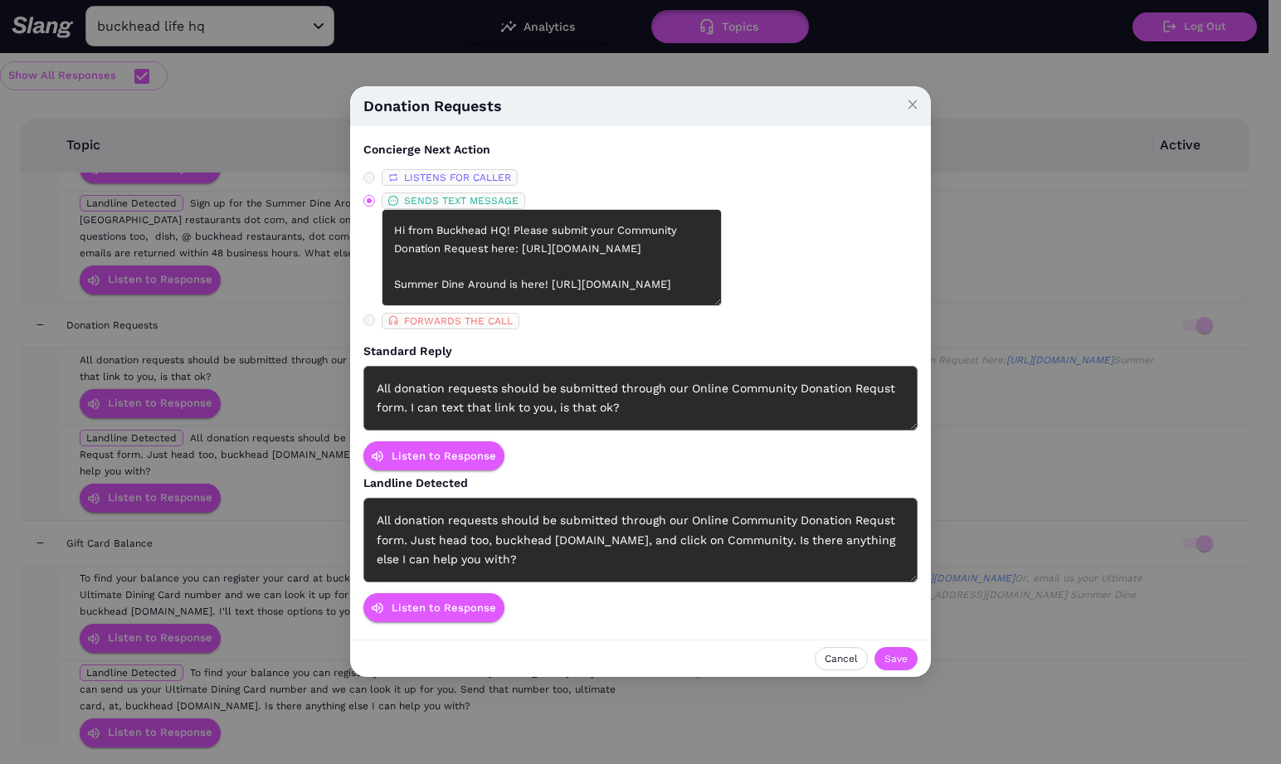
drag, startPoint x: 779, startPoint y: 374, endPoint x: 757, endPoint y: 356, distance: 28.9
click at [749, 370] on div "All donation requests should be submitted through our Online Community Donation…" at bounding box center [641, 399] width 554 height 66
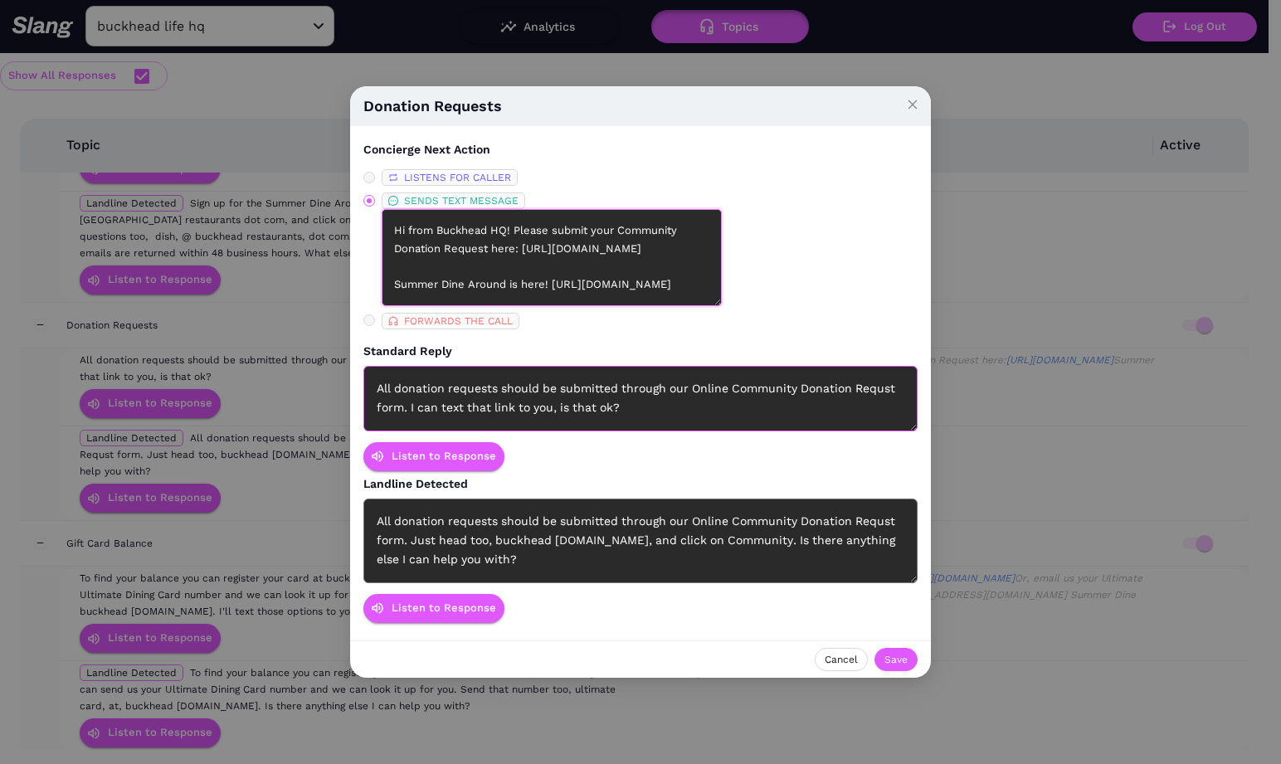
click at [570, 267] on textarea "Hi from Buckhead HQ! Please submit your Community Donation Request here: [URL][…" at bounding box center [552, 257] width 340 height 97
click at [252, 437] on div "Donation Requests Concierge Next Action LISTENS FOR CALLER SENDS TEXT MESSAGE H…" at bounding box center [640, 382] width 1281 height 764
drag, startPoint x: 238, startPoint y: 467, endPoint x: 232, endPoint y: 481, distance: 14.8
click at [232, 481] on div "Donation Requests Concierge Next Action LISTENS FOR CALLER SENDS TEXT MESSAGE H…" at bounding box center [640, 382] width 1281 height 764
click at [899, 116] on span "Close" at bounding box center [913, 104] width 37 height 37
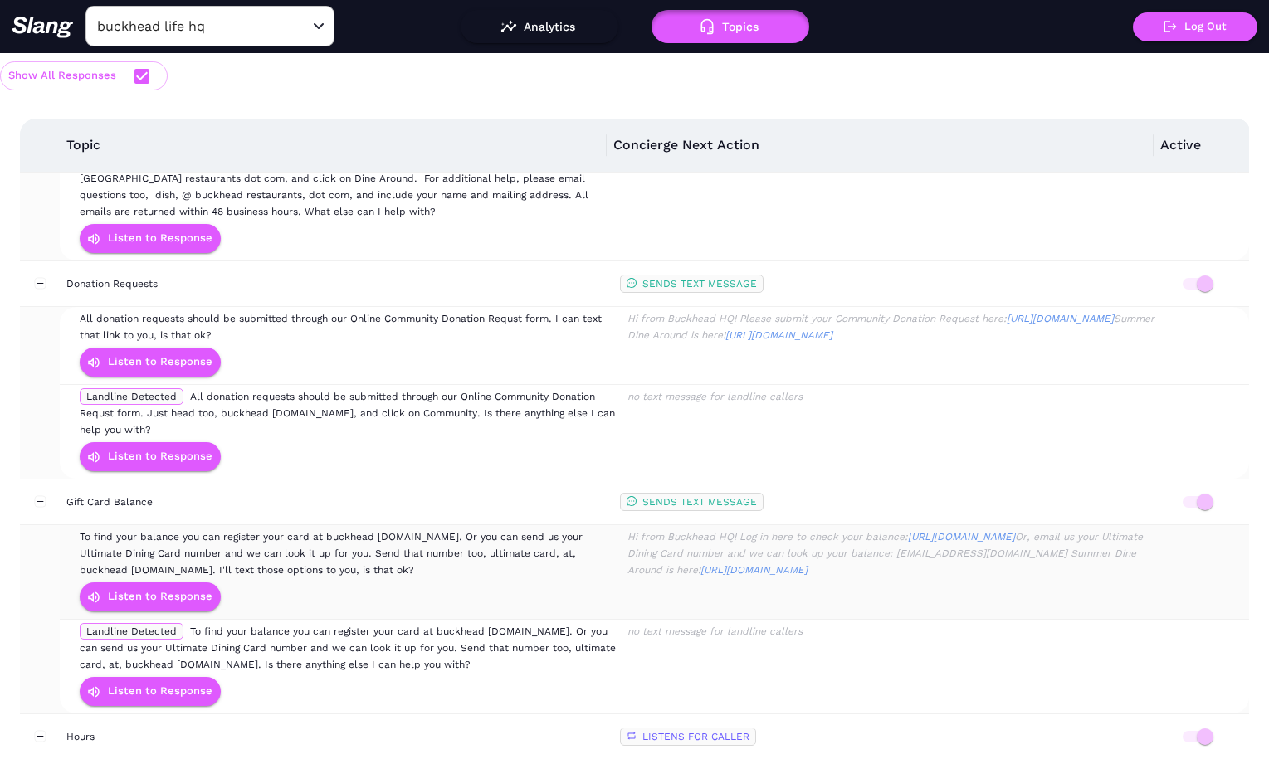
scroll to position [1413, 0]
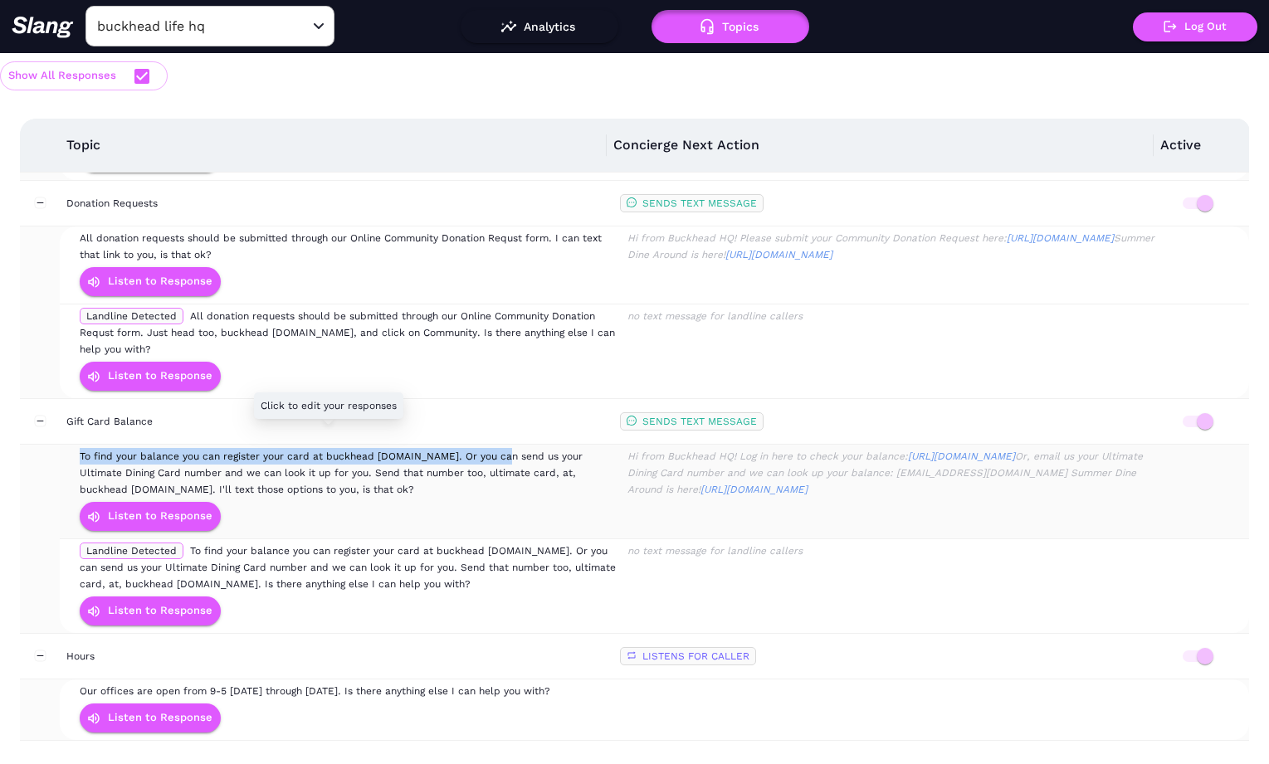
drag, startPoint x: 75, startPoint y: 437, endPoint x: 459, endPoint y: 439, distance: 384.3
click at [459, 445] on tr "To find your balance you can register your card at buckhead [DOMAIN_NAME]. Or y…" at bounding box center [654, 492] width 1189 height 95
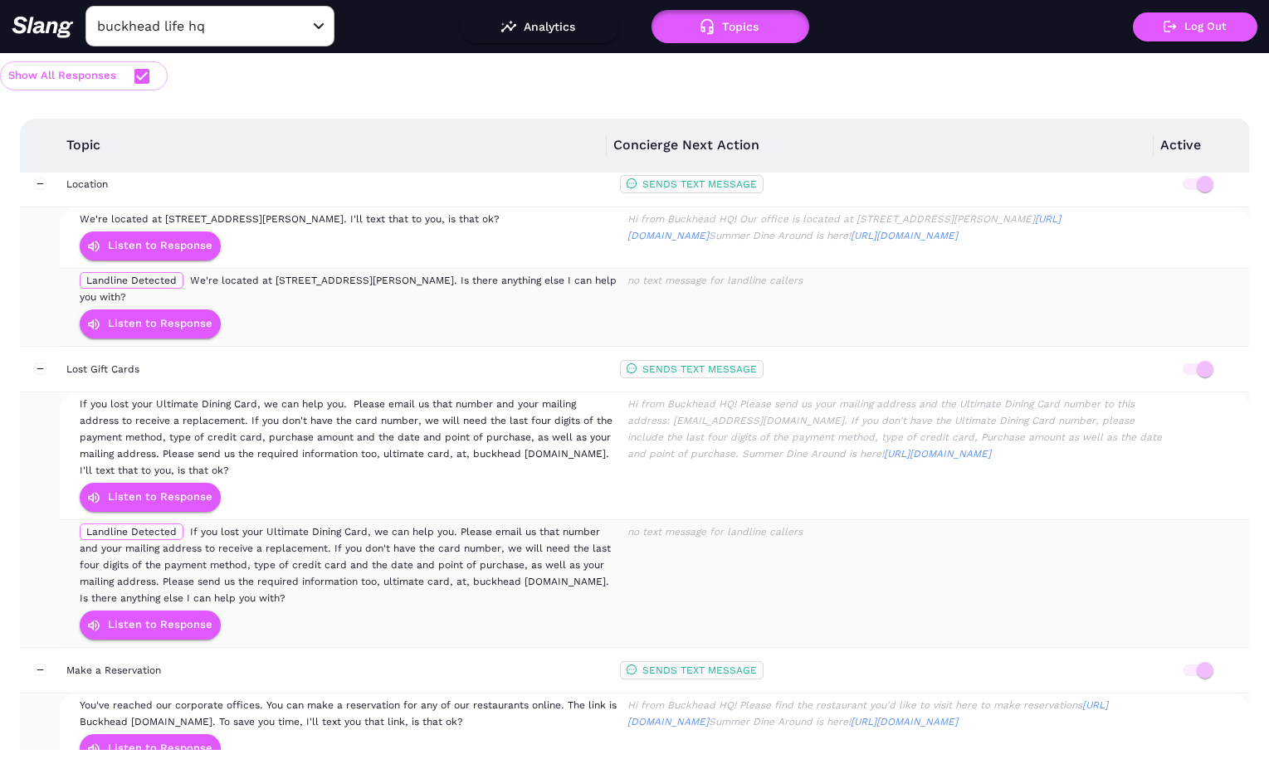
scroll to position [2027, 0]
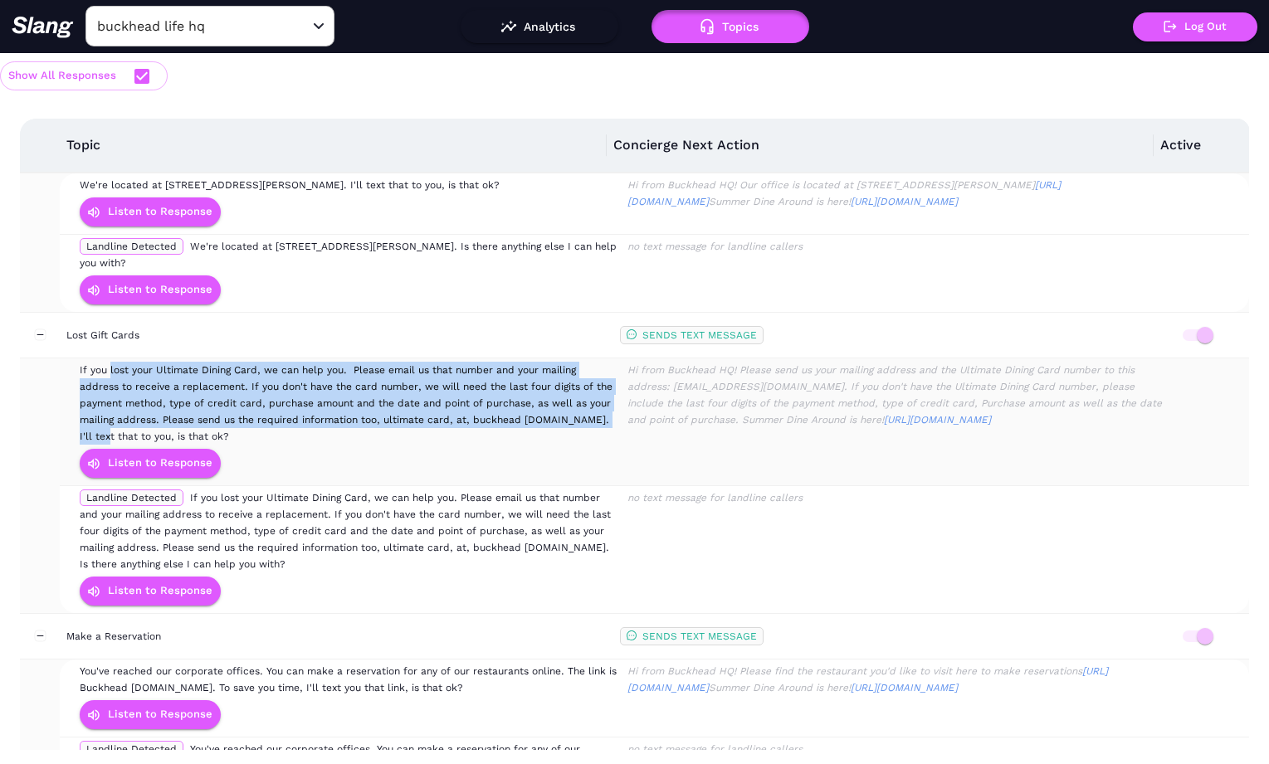
drag, startPoint x: 76, startPoint y: 334, endPoint x: 604, endPoint y: 388, distance: 530.6
click at [604, 388] on td "If you lost your Ultimate Dining Card, we can help you. Please email us that nu…" at bounding box center [348, 423] width 545 height 128
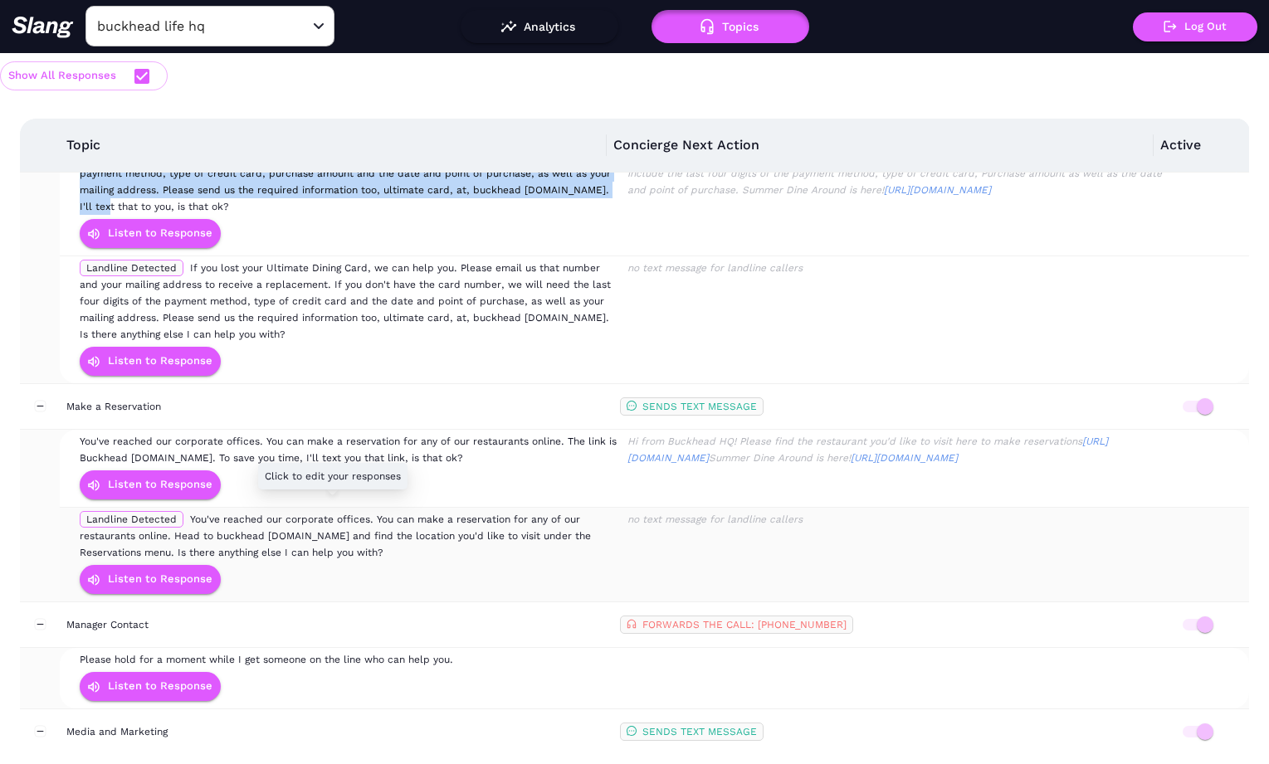
scroll to position [2342, 0]
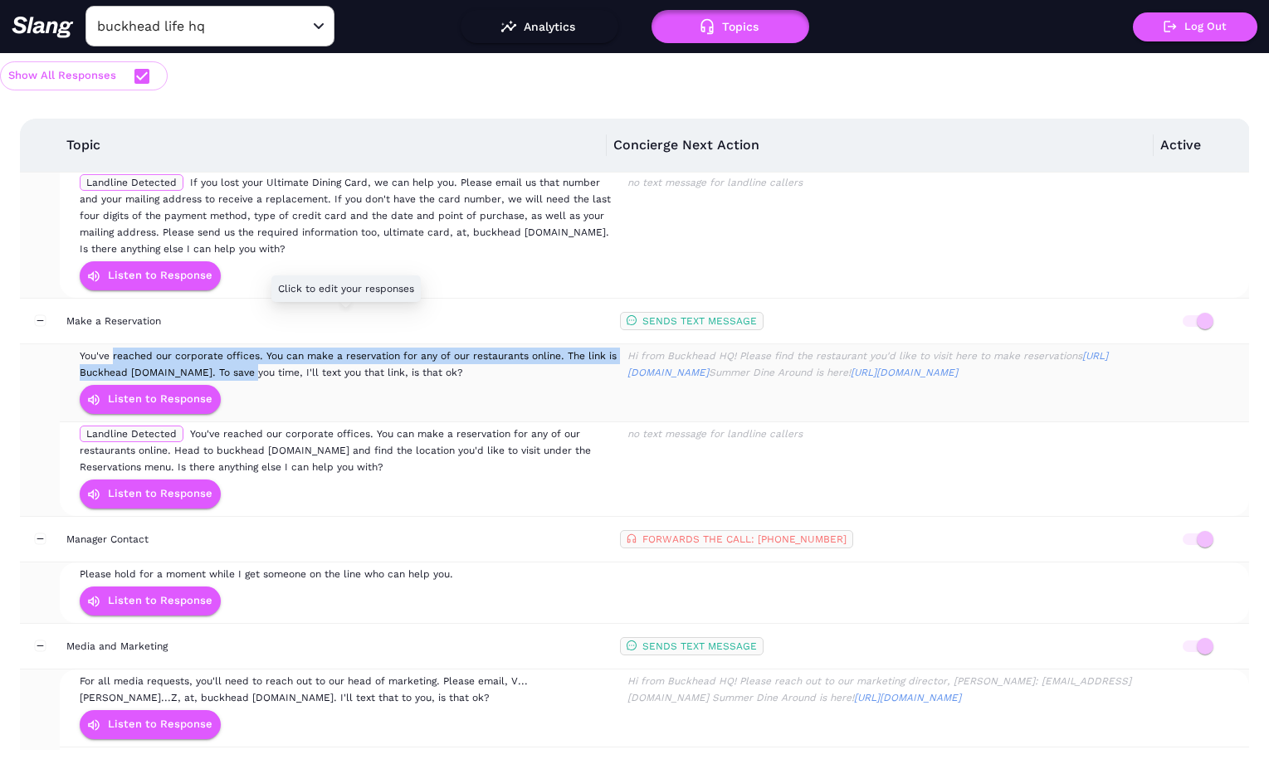
drag, startPoint x: 81, startPoint y: 325, endPoint x: 213, endPoint y: 342, distance: 133.9
click at [213, 350] on span "You've reached our corporate offices. You can make a reservation for any of our…" at bounding box center [348, 364] width 537 height 28
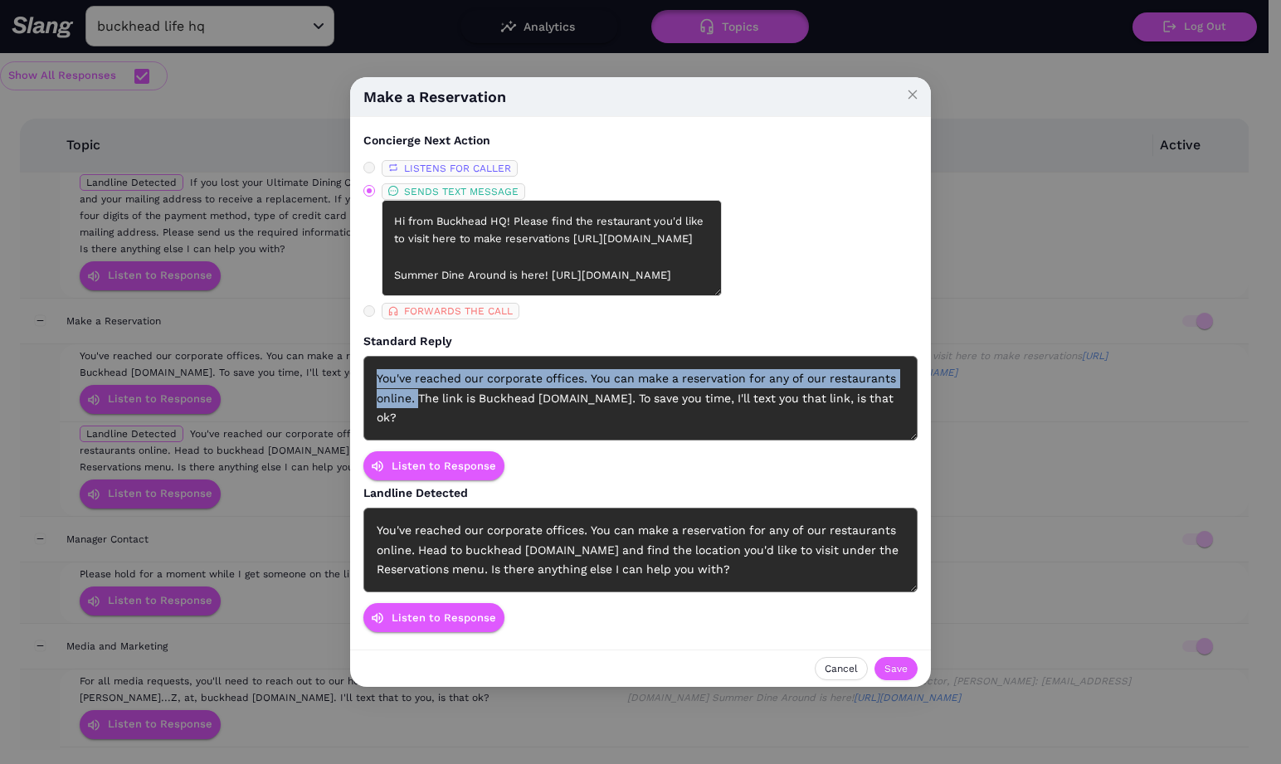
drag, startPoint x: 420, startPoint y: 408, endPoint x: 370, endPoint y: 374, distance: 60.3
click at [370, 374] on div "You've reached our corporate offices. You can make a reservation for any of our…" at bounding box center [641, 398] width 554 height 85
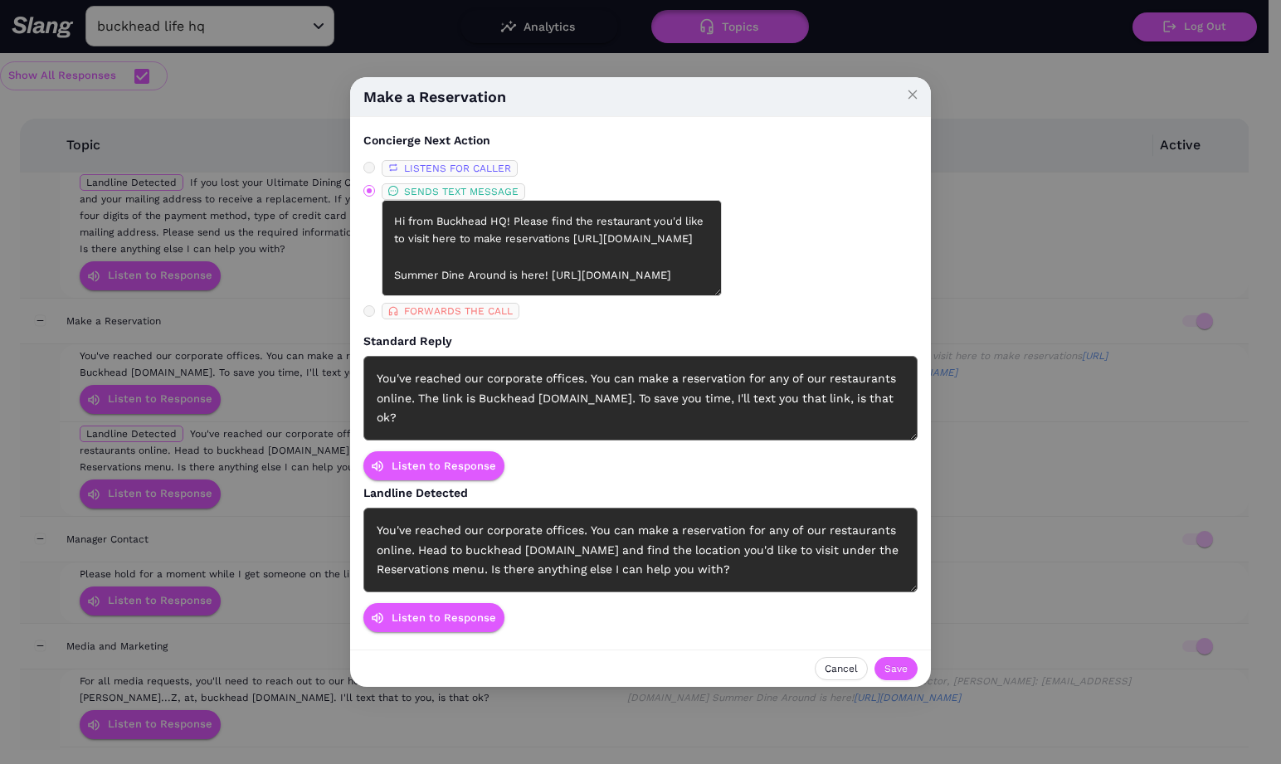
click at [954, 117] on div "Make a Reservation Concierge Next Action LISTENS FOR CALLER SENDS TEXT MESSAGE …" at bounding box center [640, 382] width 1281 height 764
click at [915, 100] on span "Close" at bounding box center [913, 95] width 37 height 37
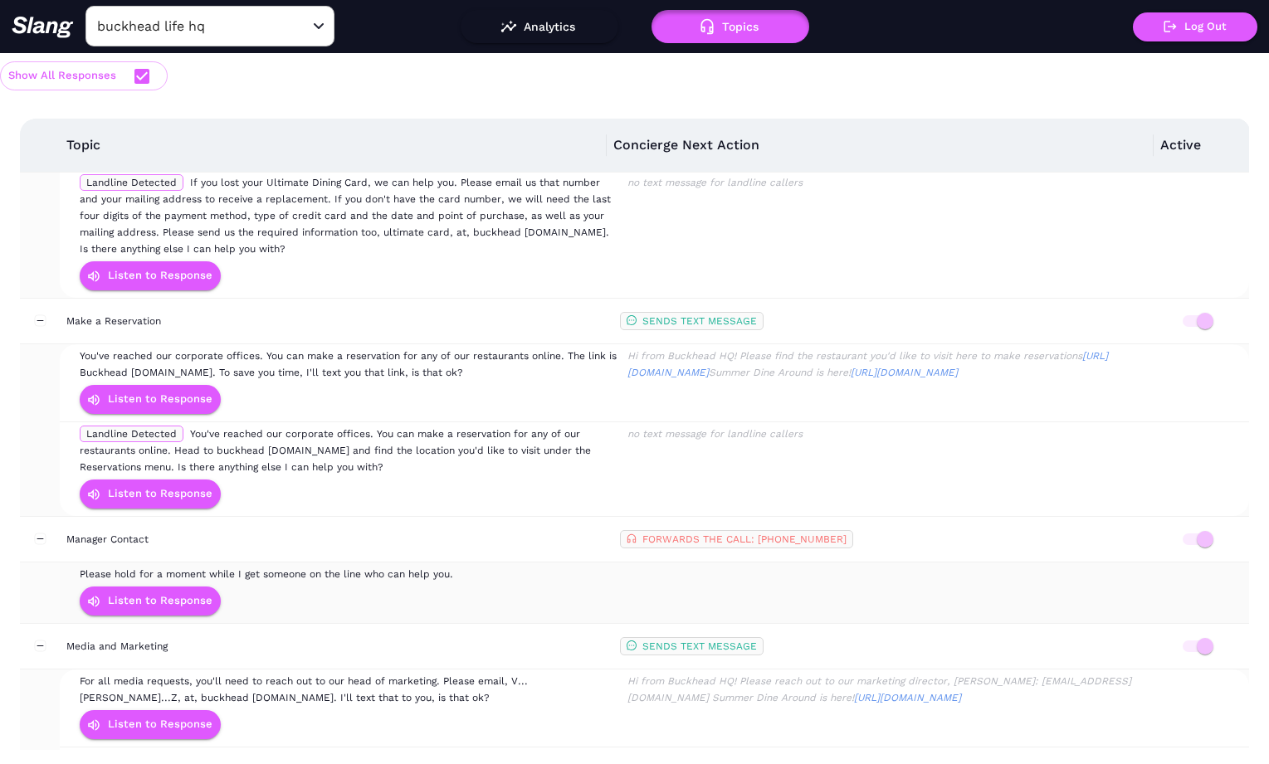
scroll to position [2482, 0]
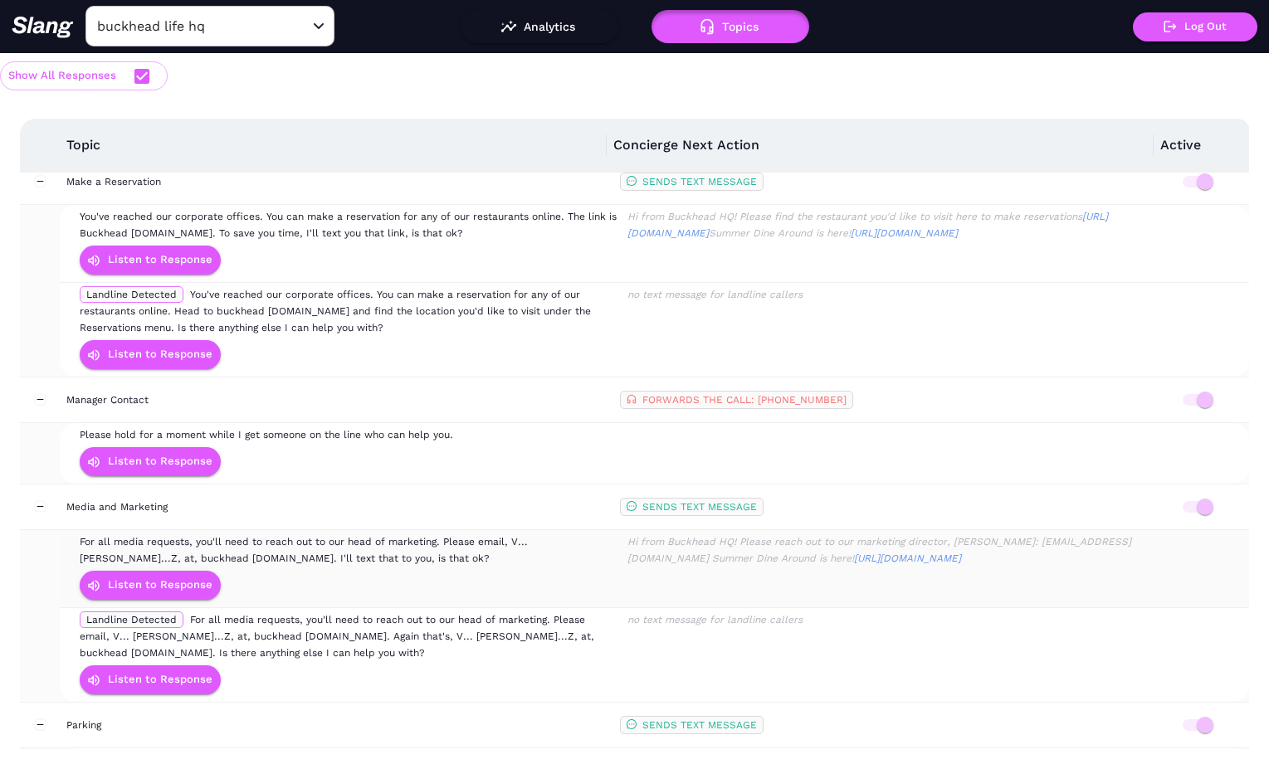
drag, startPoint x: 360, startPoint y: 527, endPoint x: 65, endPoint y: 516, distance: 295.7
click at [65, 530] on tr "For all media requests, you'll need to reach out to our head of marketing. Plea…" at bounding box center [654, 569] width 1189 height 78
drag, startPoint x: 619, startPoint y: 508, endPoint x: 1087, endPoint y: 531, distance: 468.7
click at [1087, 534] on div "Hi from Buckhead HQ! Please reach out to our marketing director, [PERSON_NAME]:…" at bounding box center [894, 550] width 539 height 33
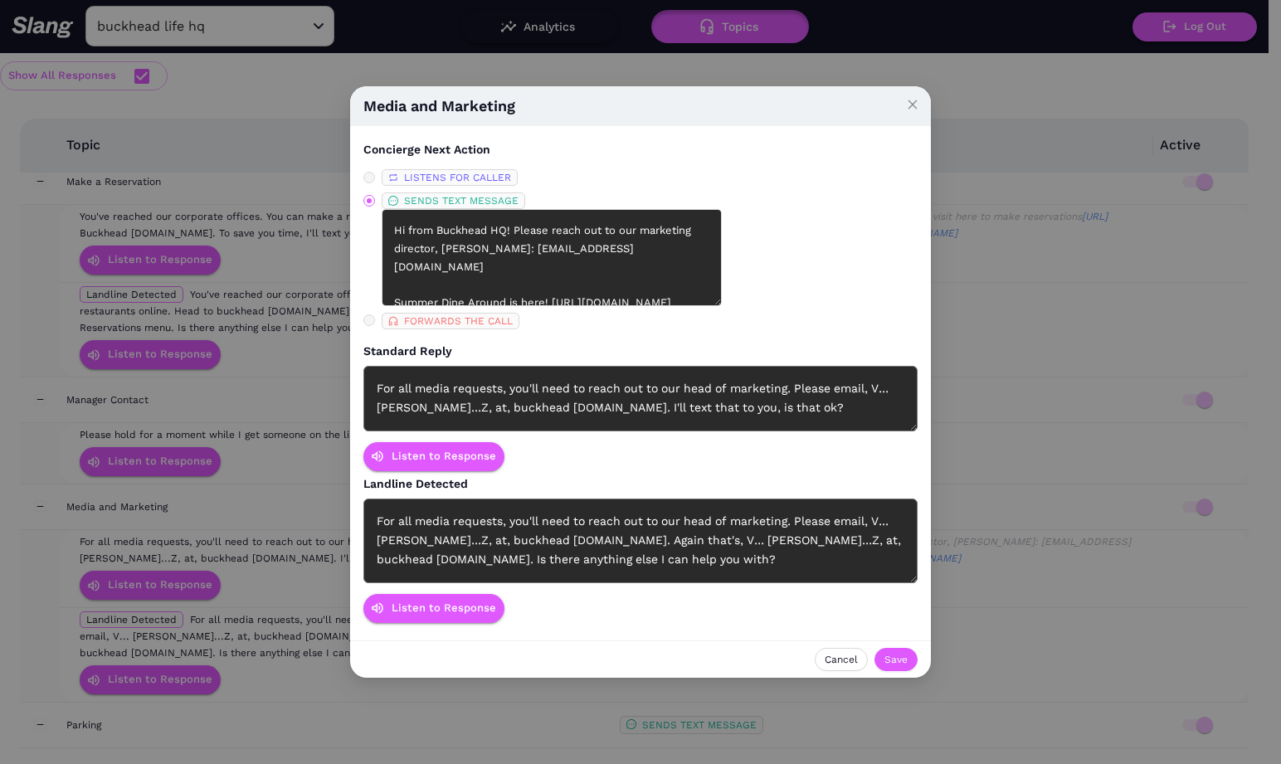
click at [290, 537] on div "Media and Marketing Concierge Next Action LISTENS FOR CALLER SENDS TEXT MESSAGE…" at bounding box center [640, 382] width 1281 height 764
click at [935, 97] on div "Media and Marketing Concierge Next Action LISTENS FOR CALLER SENDS TEXT MESSAGE…" at bounding box center [640, 382] width 1281 height 764
click at [916, 98] on span "Close" at bounding box center [913, 104] width 37 height 37
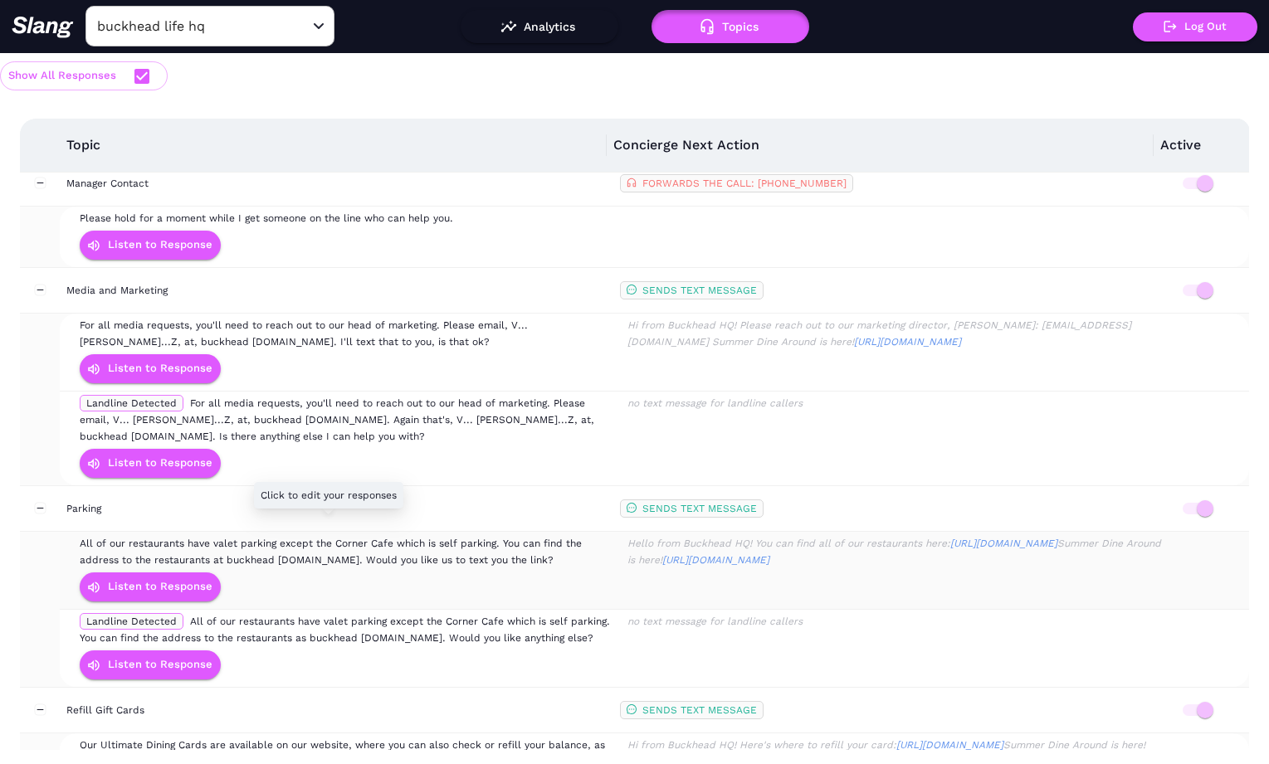
scroll to position [2784, 0]
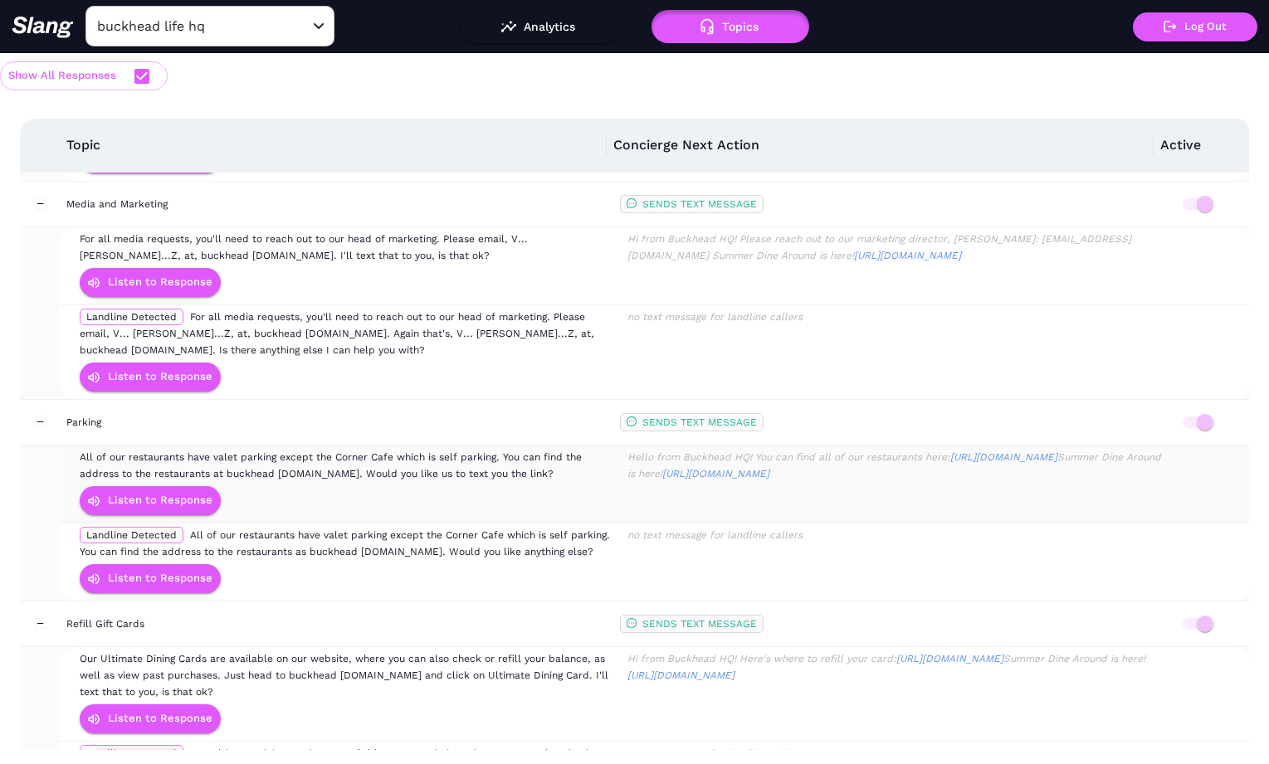
drag, startPoint x: 78, startPoint y: 424, endPoint x: 576, endPoint y: 448, distance: 498.5
click at [565, 447] on td "All of our restaurants have valet parking except the Corner Cafe which is self …" at bounding box center [348, 485] width 545 height 78
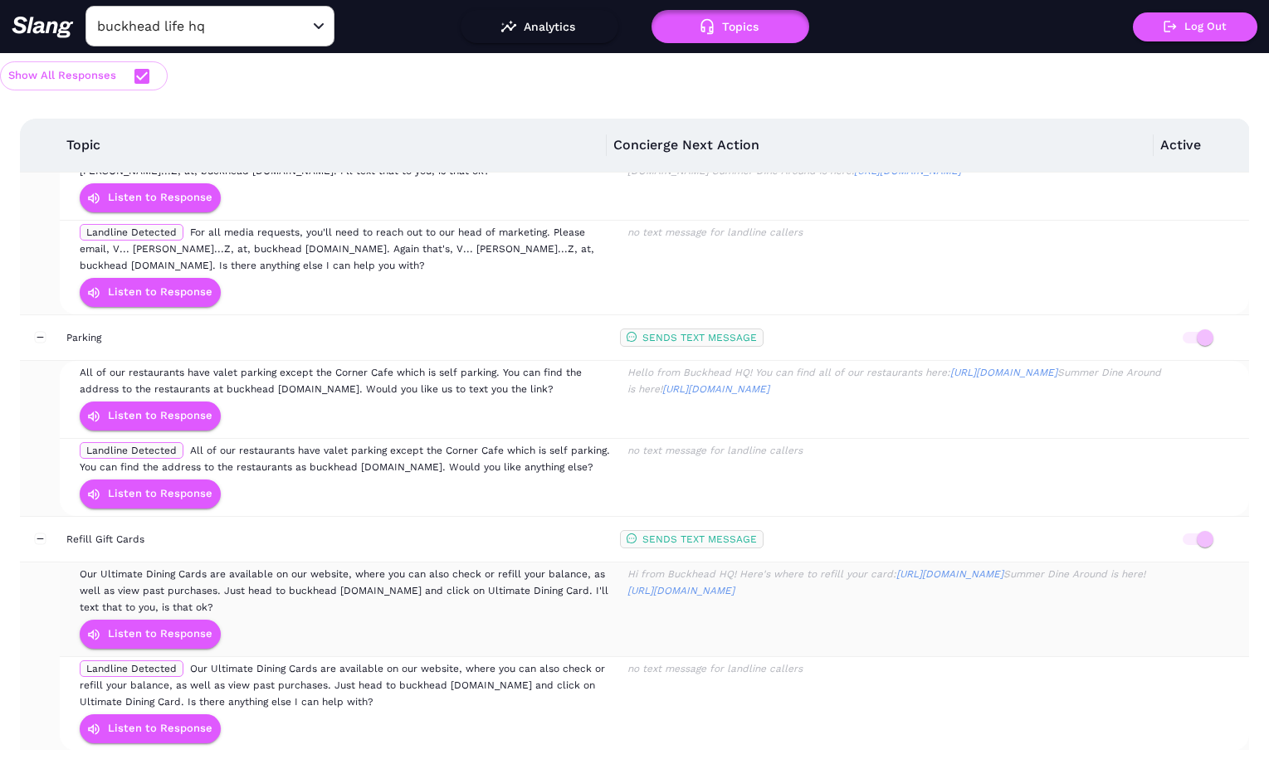
scroll to position [2911, 0]
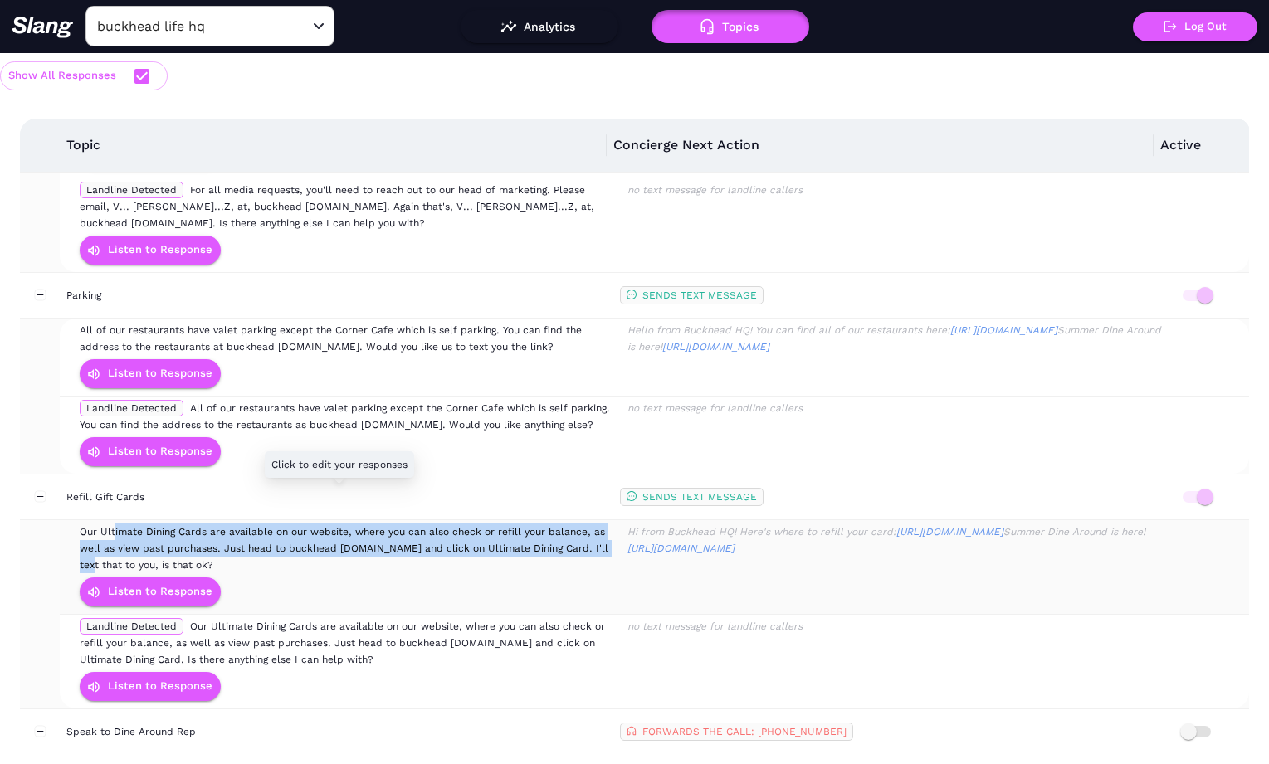
drag, startPoint x: 82, startPoint y: 494, endPoint x: 583, endPoint y: 520, distance: 501.2
click at [583, 526] on span "Our Ultimate Dining Cards are available on our website, where you can also chec…" at bounding box center [344, 548] width 529 height 45
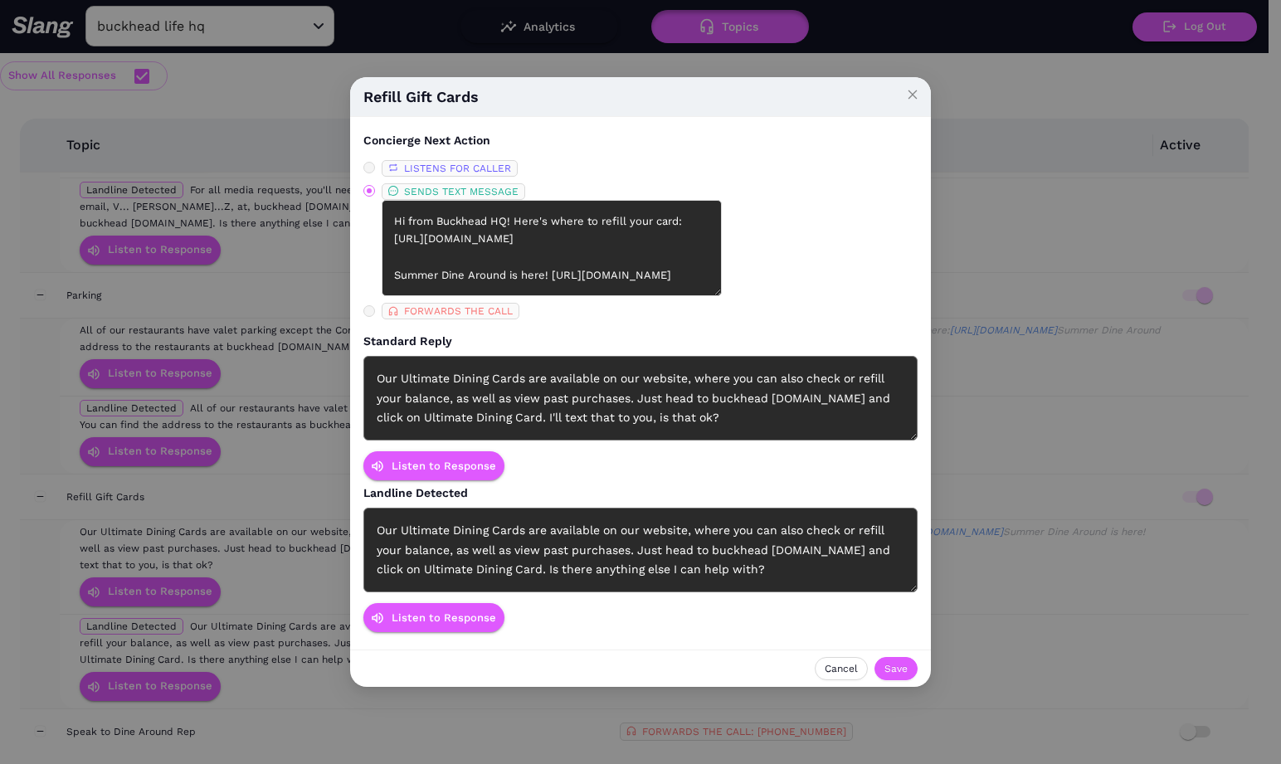
click at [178, 429] on div "Refill Gift Cards Concierge Next Action LISTENS FOR CALLER SENDS TEXT MESSAGE H…" at bounding box center [640, 382] width 1281 height 764
drag, startPoint x: 917, startPoint y: 89, endPoint x: 765, endPoint y: 276, distance: 241.3
click at [917, 89] on icon "close" at bounding box center [913, 95] width 12 height 12
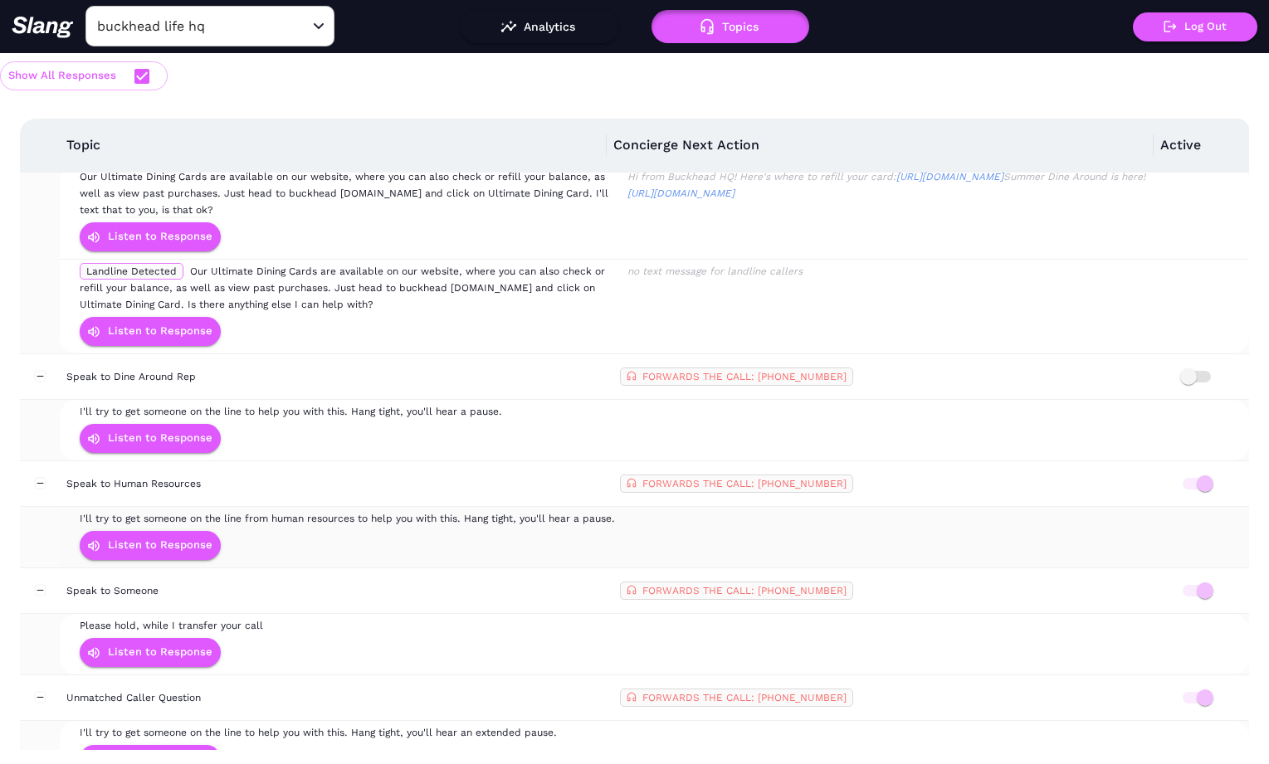
scroll to position [3282, 0]
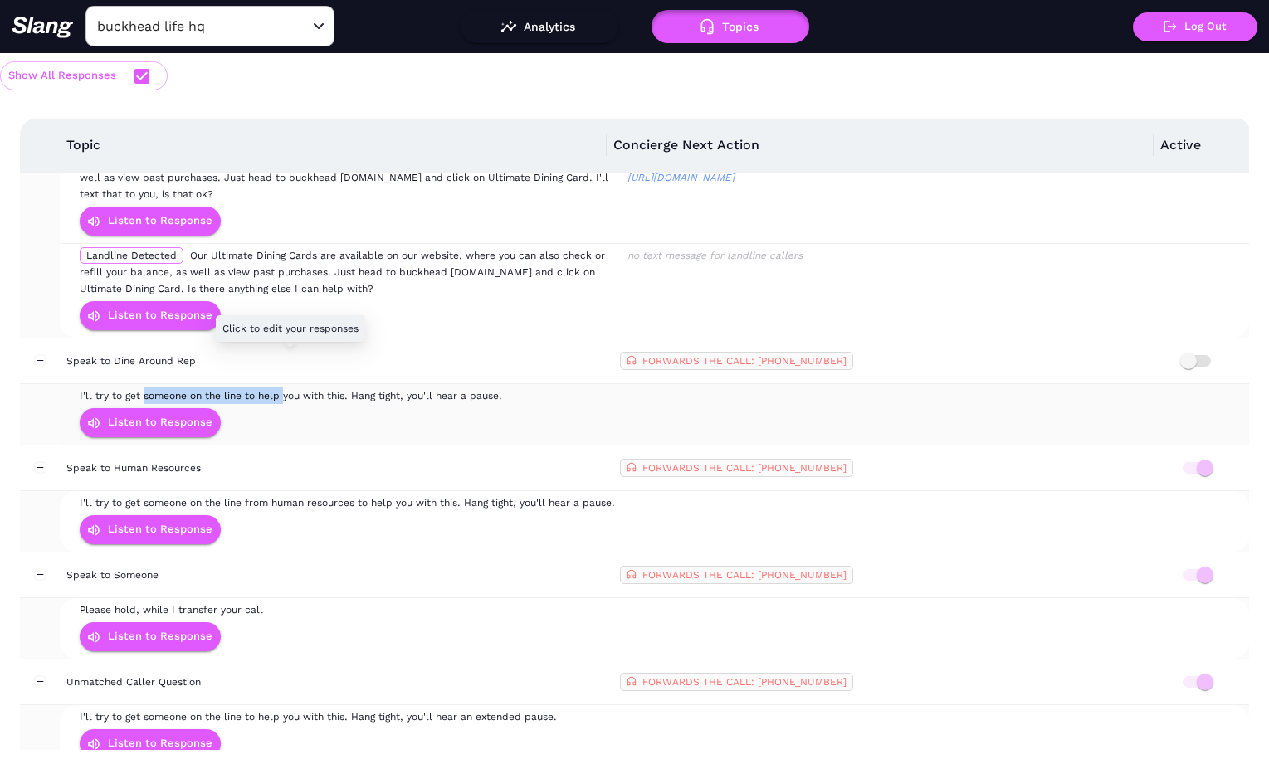
drag, startPoint x: 105, startPoint y: 362, endPoint x: 217, endPoint y: 362, distance: 112.0
click at [217, 390] on span "I'll try to get someone on the line to help you with this. Hang tight, you'll h…" at bounding box center [291, 396] width 422 height 12
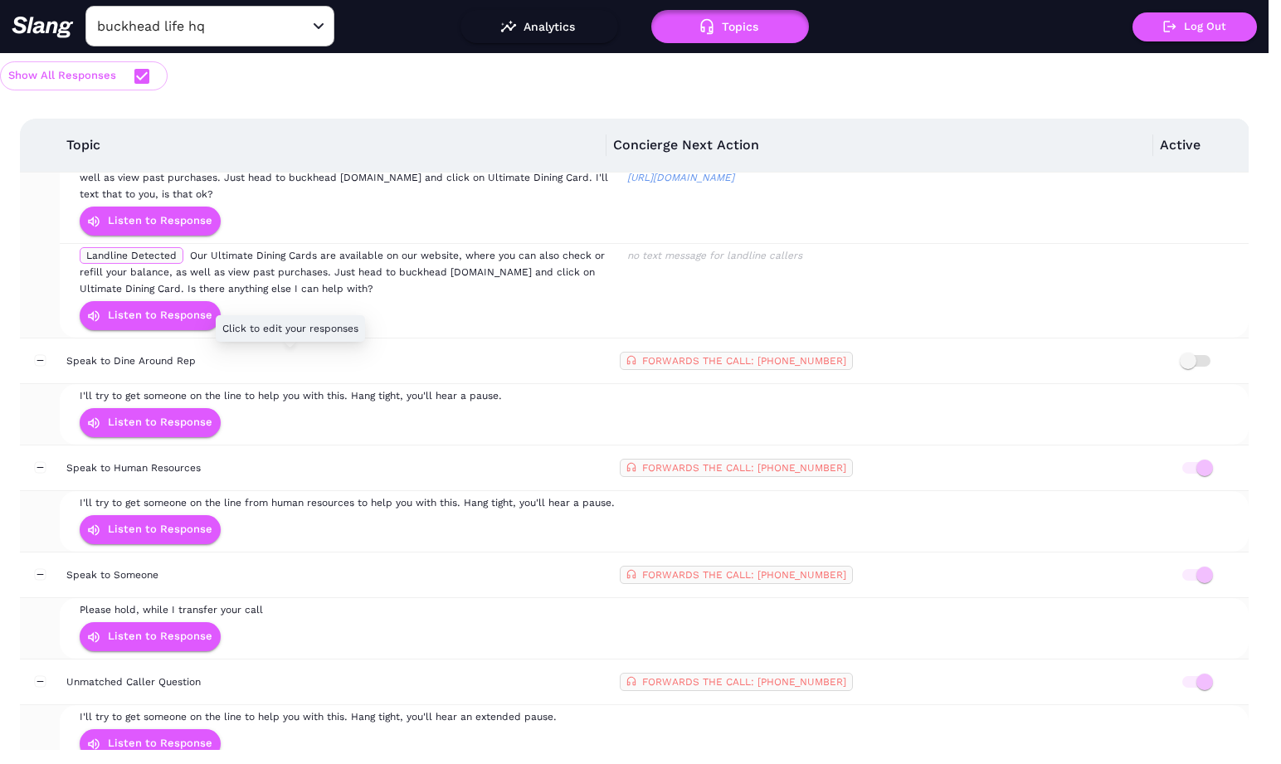
click at [180, 361] on div "Speak to Dine Around Rep Concierge Next Action LISTENS FOR CALLER SENDS TEXT ME…" at bounding box center [640, 382] width 1281 height 764
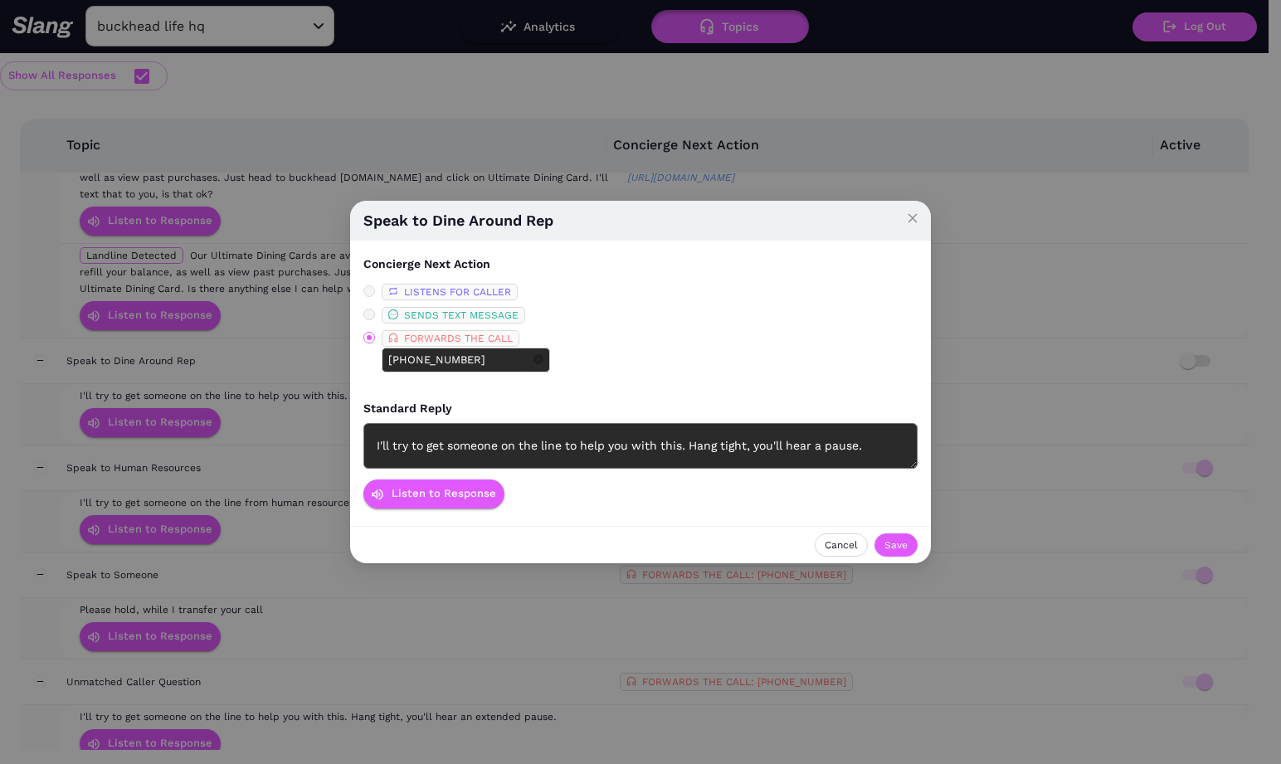
click at [81, 364] on div "Speak to Dine Around Rep Concierge Next Action LISTENS FOR CALLER SENDS TEXT ME…" at bounding box center [640, 382] width 1281 height 764
click at [60, 361] on div "Speak to Dine Around Rep Concierge Next Action LISTENS FOR CALLER SENDS TEXT ME…" at bounding box center [640, 382] width 1281 height 764
click at [682, 445] on div "I'll try to get someone on the line to help you with this. Hang tight, you'll h…" at bounding box center [641, 446] width 554 height 46
click at [315, 558] on div "Speak to Dine Around Rep Concierge Next Action LISTENS FOR CALLER SENDS TEXT ME…" at bounding box center [640, 382] width 1281 height 764
drag, startPoint x: 915, startPoint y: 221, endPoint x: 708, endPoint y: 379, distance: 261.1
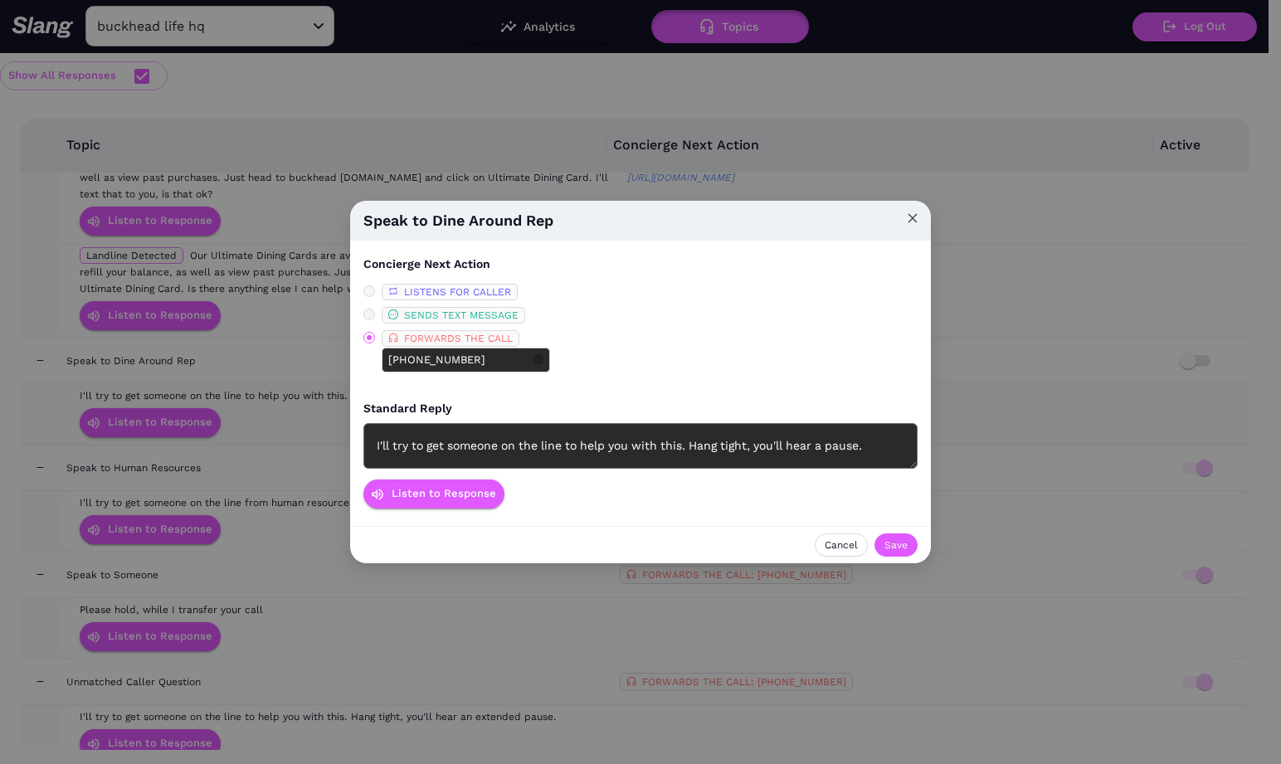
click at [915, 220] on icon "close" at bounding box center [913, 218] width 12 height 12
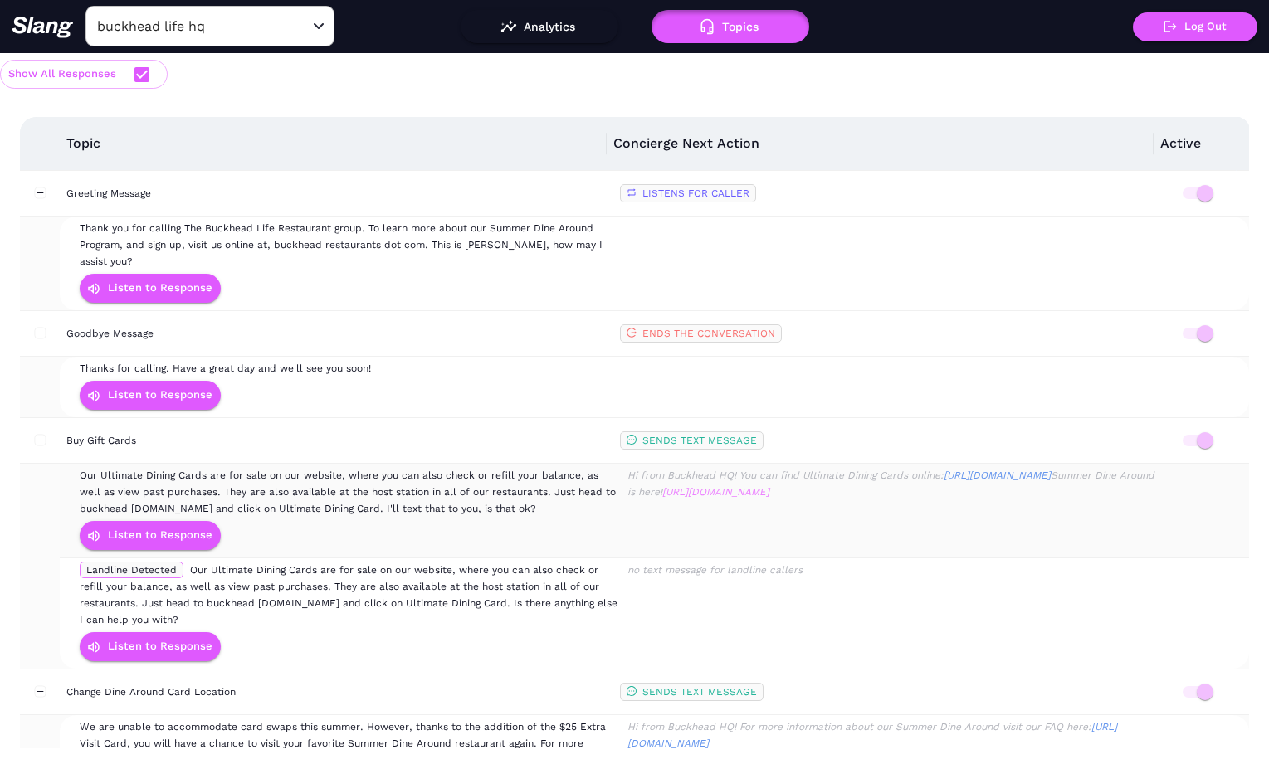
scroll to position [0, 0]
click at [551, 41] on button "Analytics" at bounding box center [540, 26] width 158 height 33
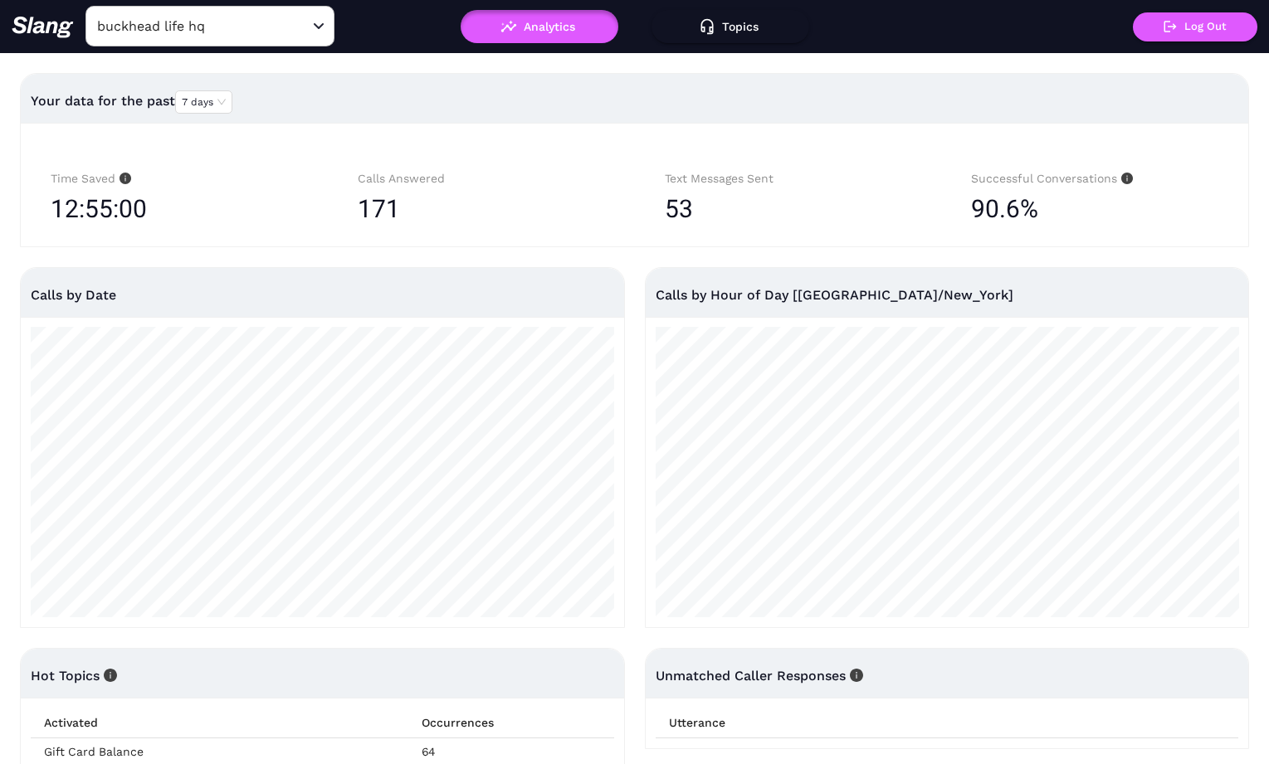
click at [305, 236] on div "Time Saved 12:55:00" at bounding box center [174, 195] width 307 height 84
